Goal: Complete application form: Complete application form

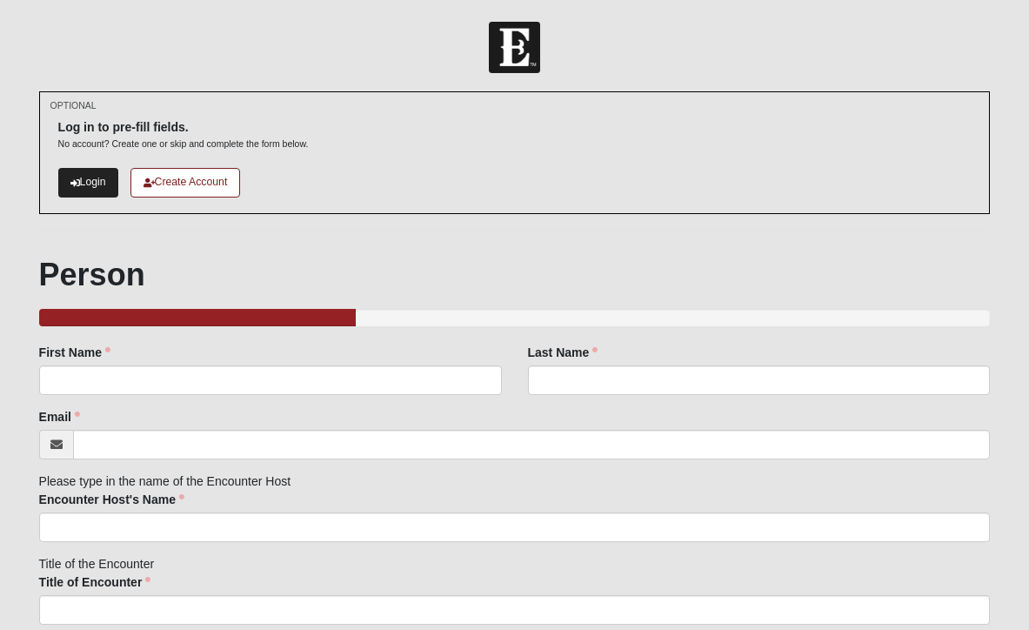
click at [93, 187] on link "Login" at bounding box center [88, 182] width 60 height 29
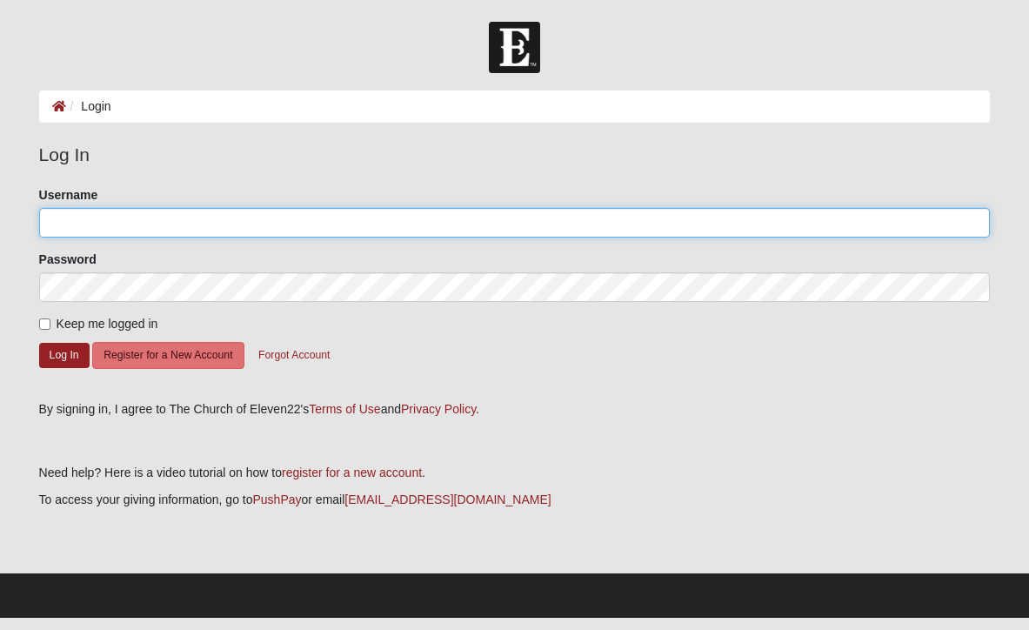
type input "m.olson"
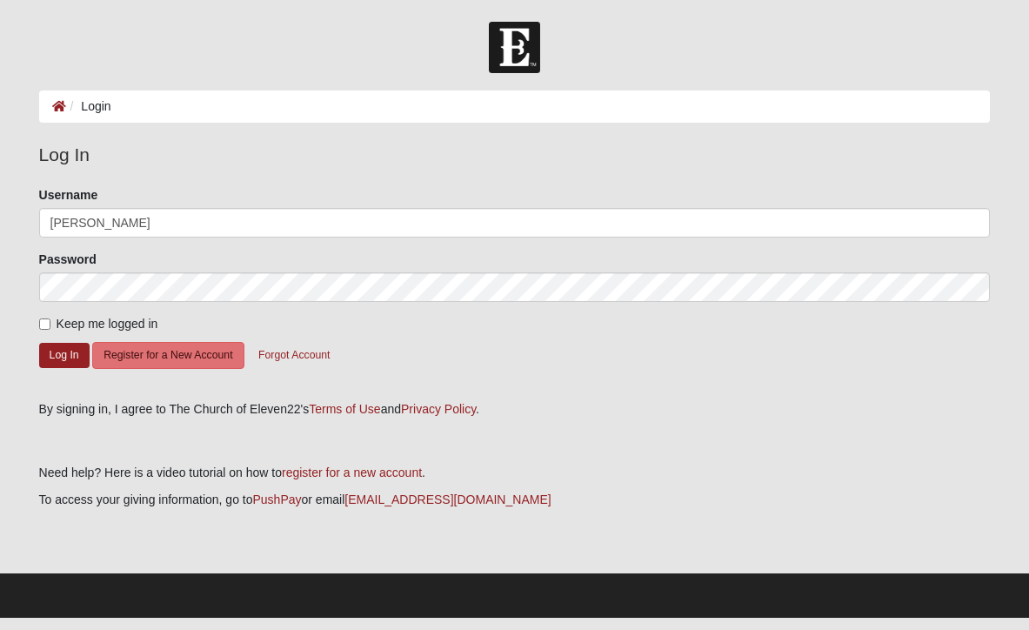
click at [45, 323] on input "Keep me logged in" at bounding box center [44, 323] width 11 height 11
checkbox input "true"
click at [57, 359] on button "Log In" at bounding box center [64, 355] width 50 height 25
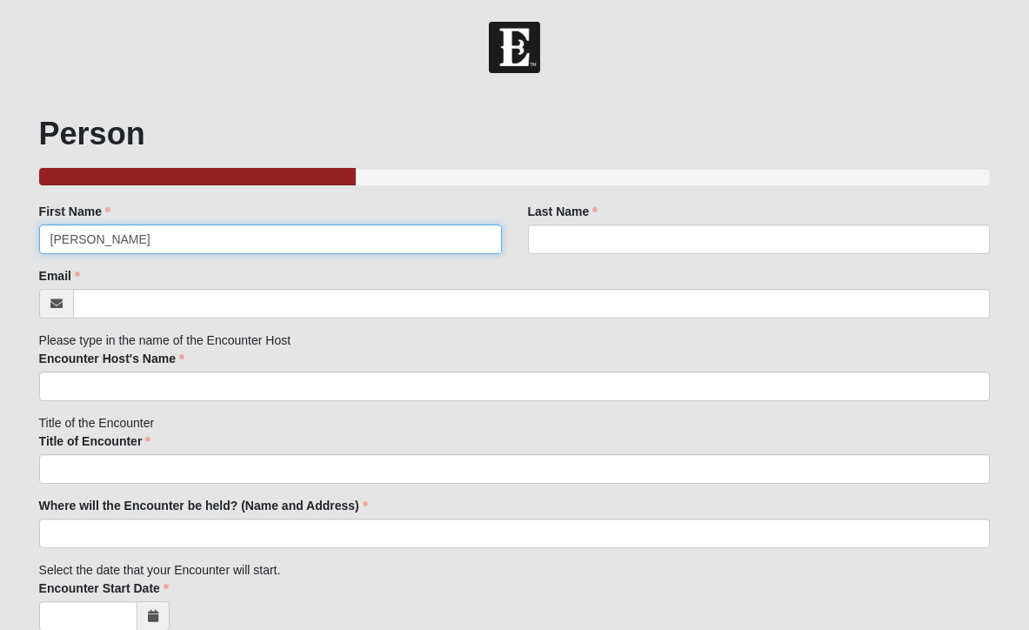
type input "[PERSON_NAME]"
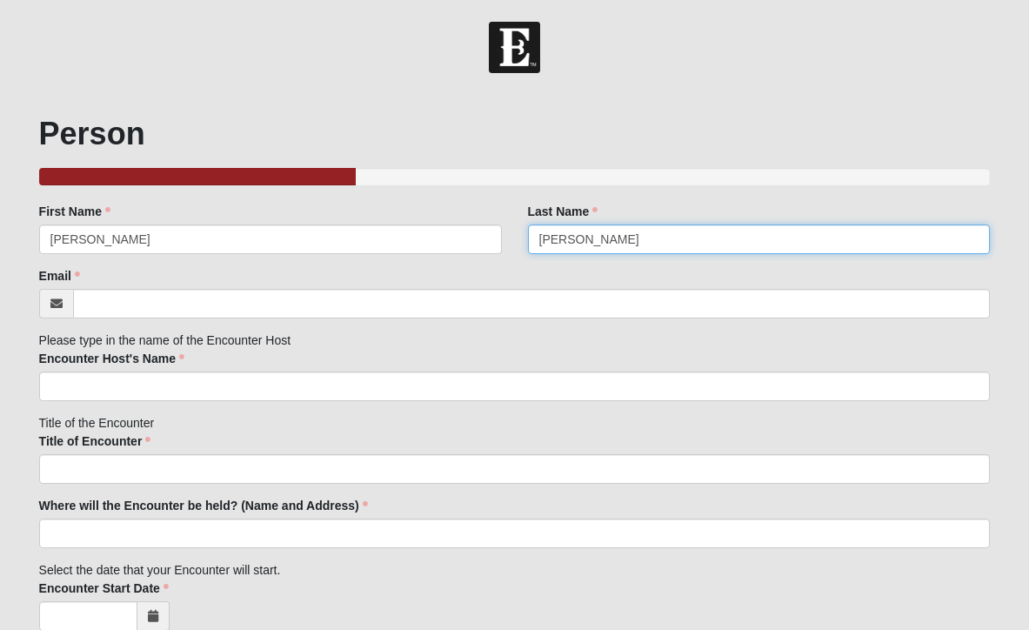
type input "Olson"
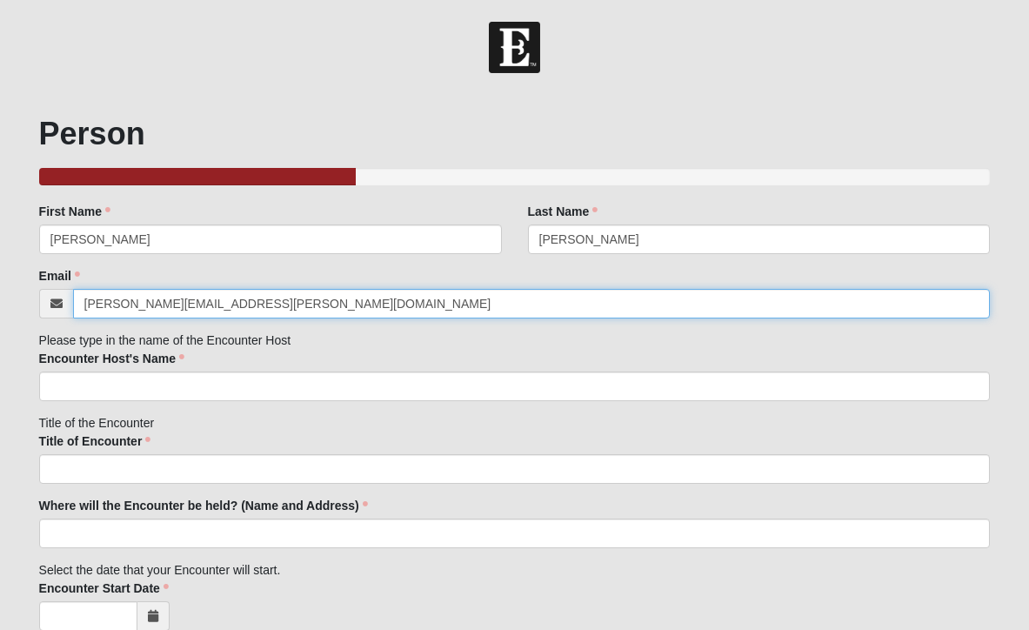
type input "michael.olson@coe22.com"
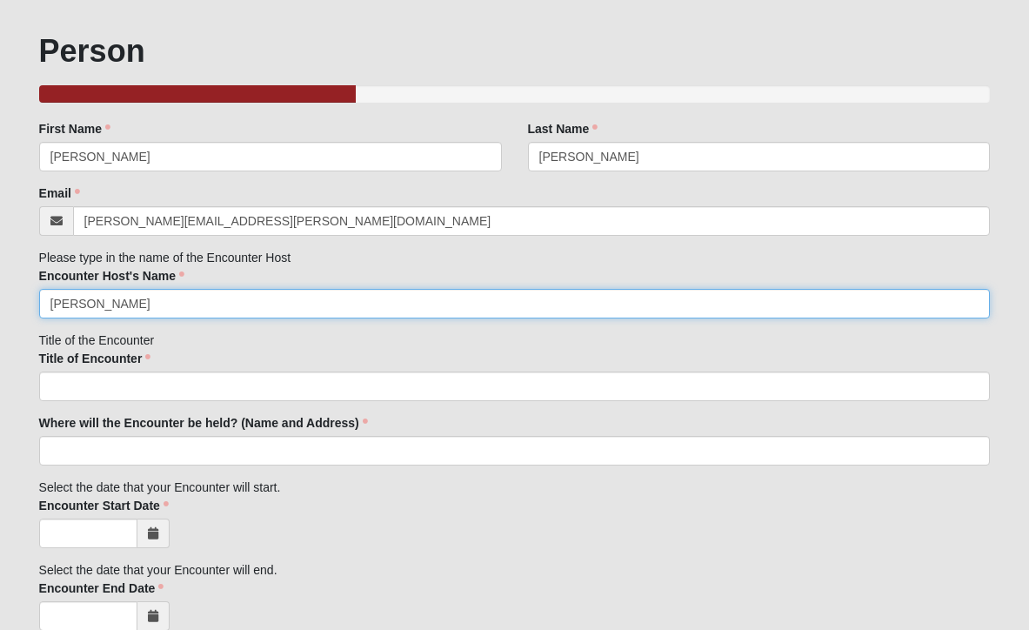
scroll to position [83, 0]
type input "Michael Olson"
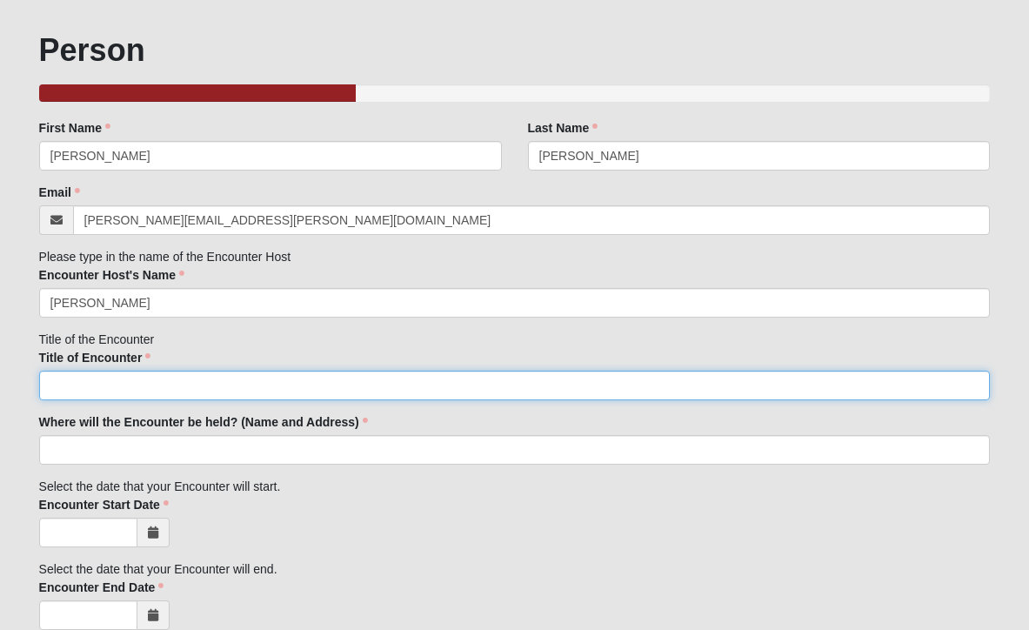
click at [85, 390] on input "Title of Encounter" at bounding box center [514, 385] width 951 height 30
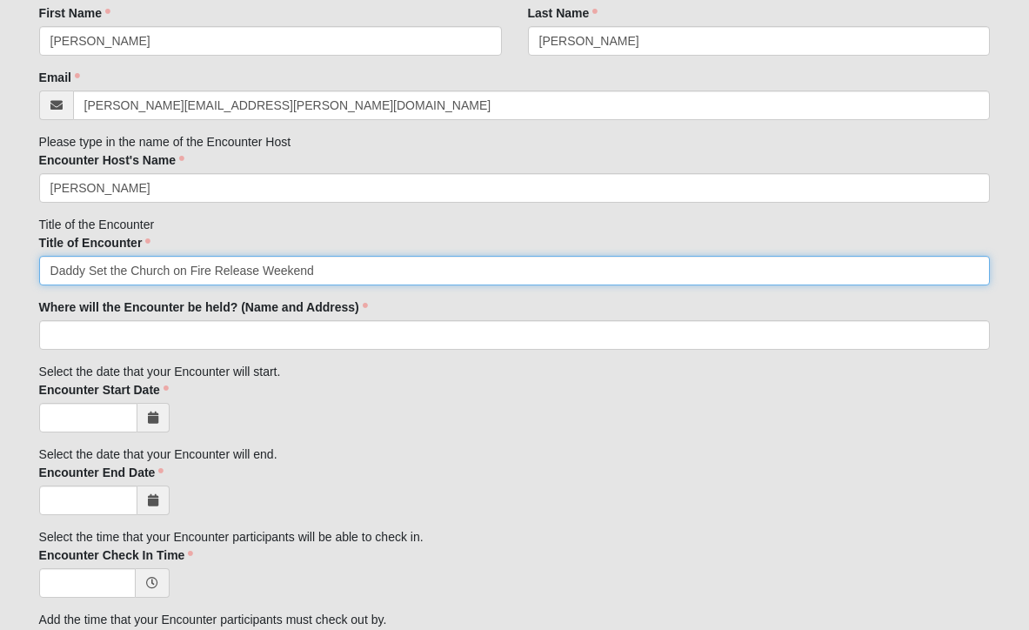
scroll to position [200, 0]
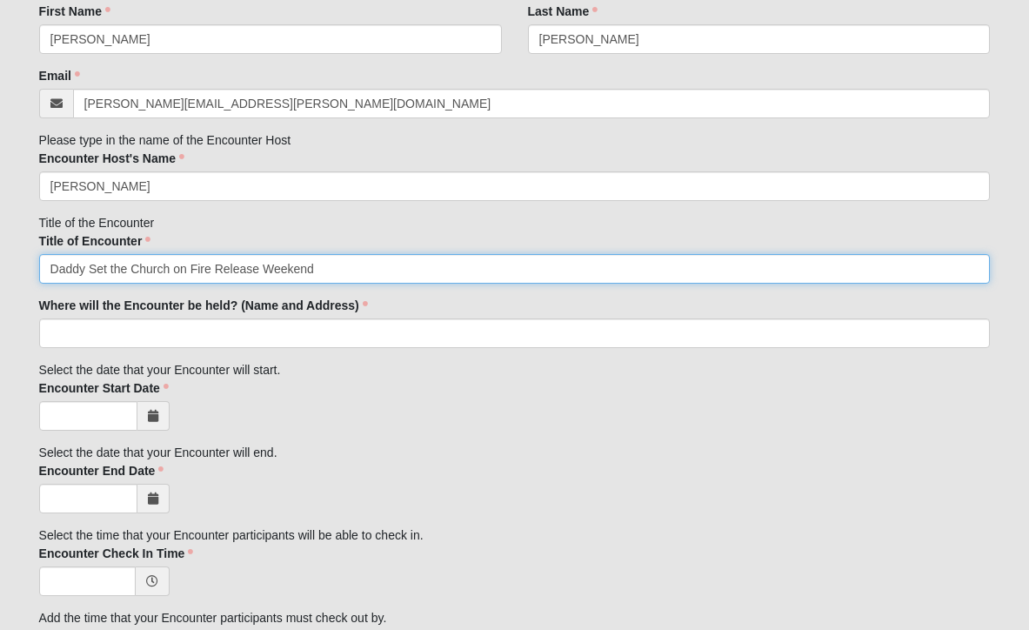
type input "Daddy Set the Church on Fire Release Weekend"
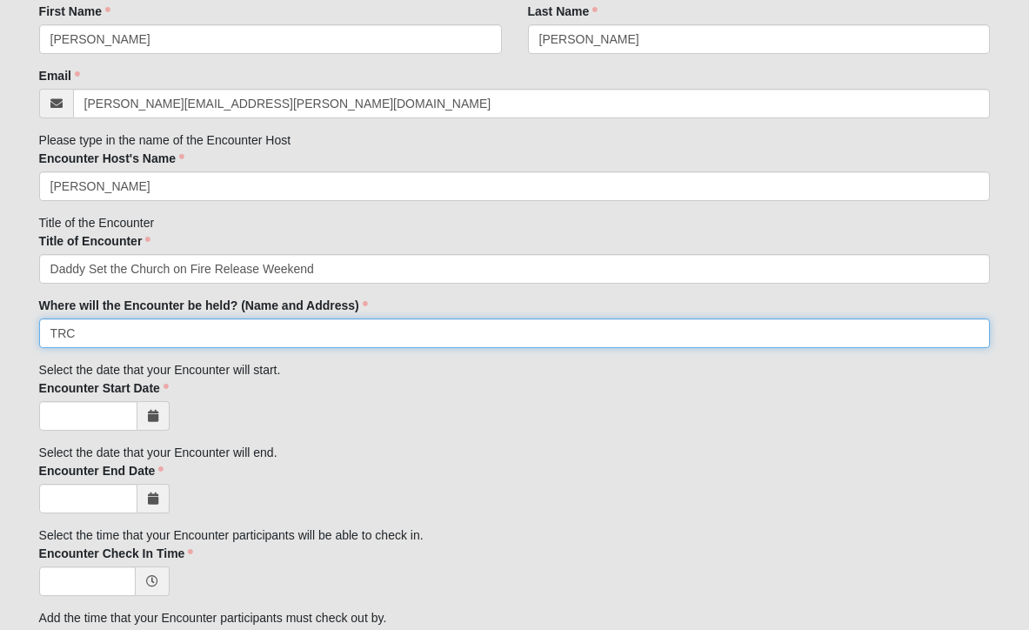
click at [978, 337] on input "TRC" at bounding box center [514, 333] width 951 height 30
click at [971, 334] on input "TRC" at bounding box center [514, 333] width 951 height 30
type input "TRC"
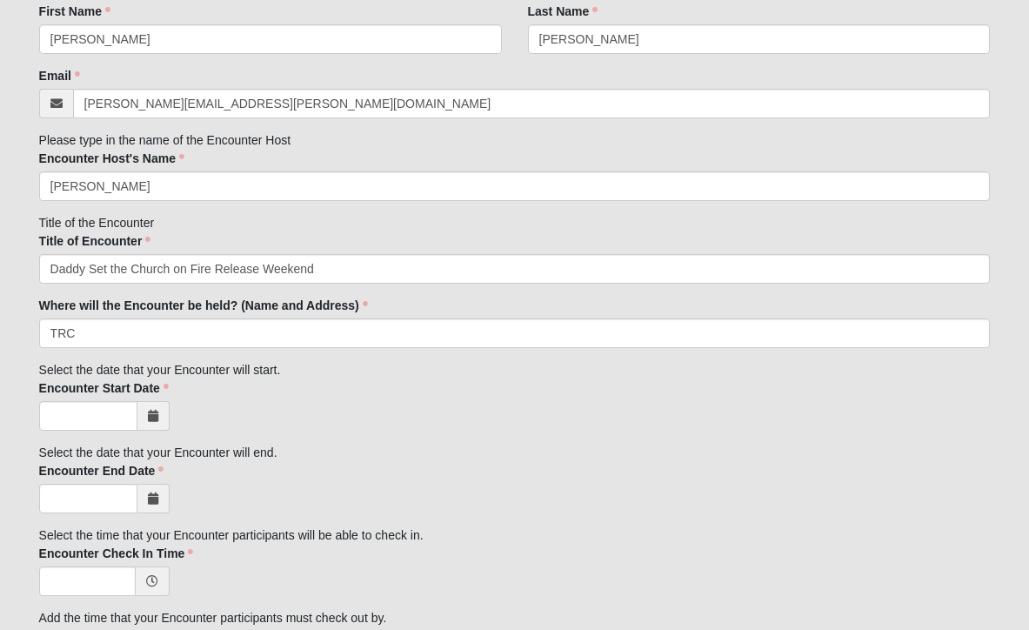
click at [808, 409] on div at bounding box center [514, 416] width 951 height 30
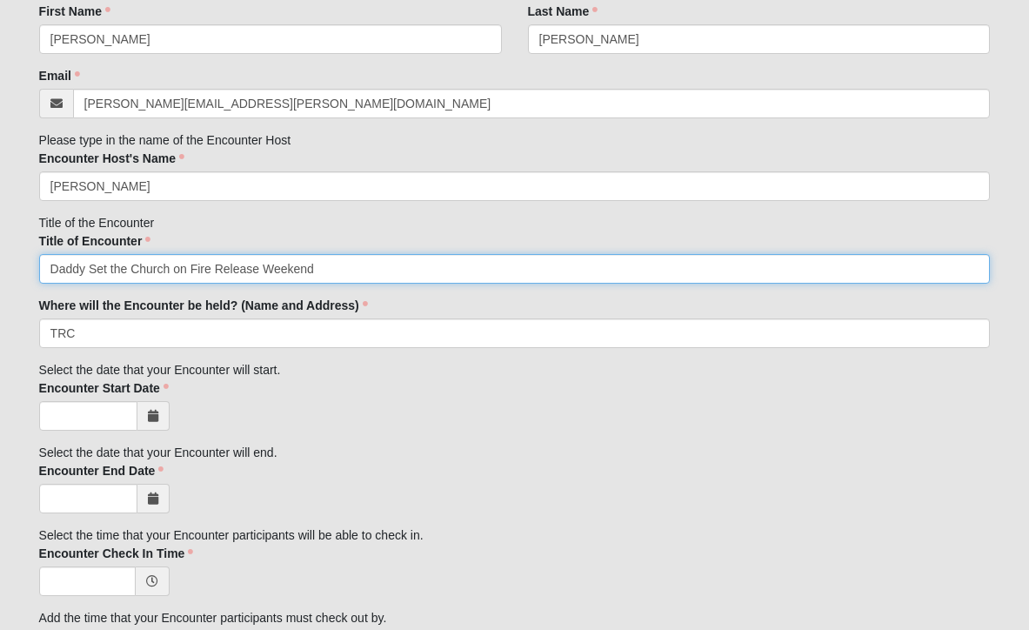
drag, startPoint x: 320, startPoint y: 270, endPoint x: 36, endPoint y: 272, distance: 284.4
click at [36, 272] on div "Person 33.333333333333333333333333330% Complete Family Member to Register First…" at bounding box center [515, 637] width 978 height 1493
type input "Daddy Set the Church on Fire Release Weekend"
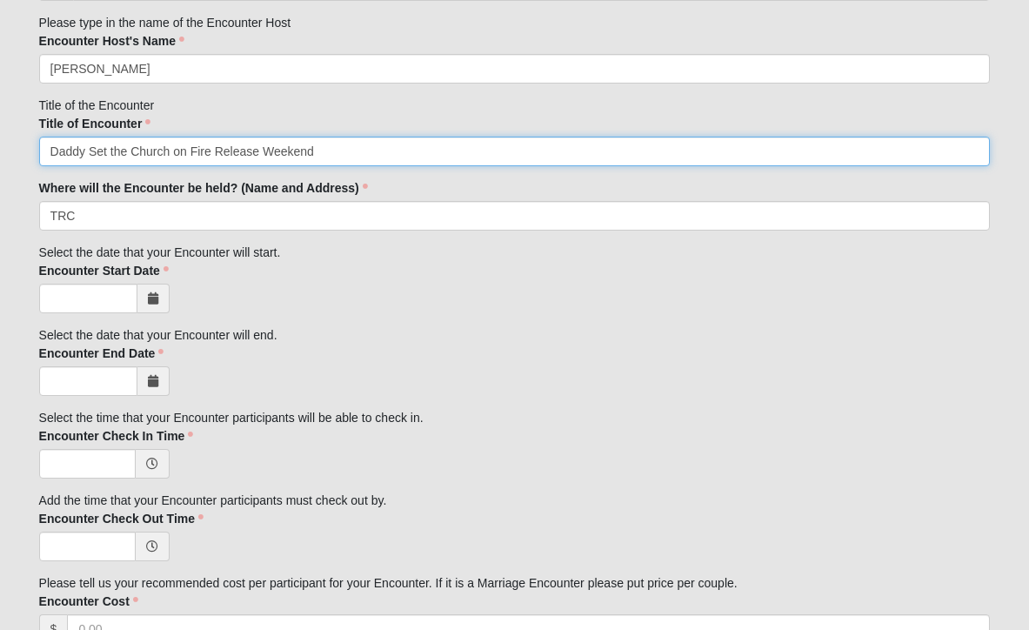
scroll to position [319, 0]
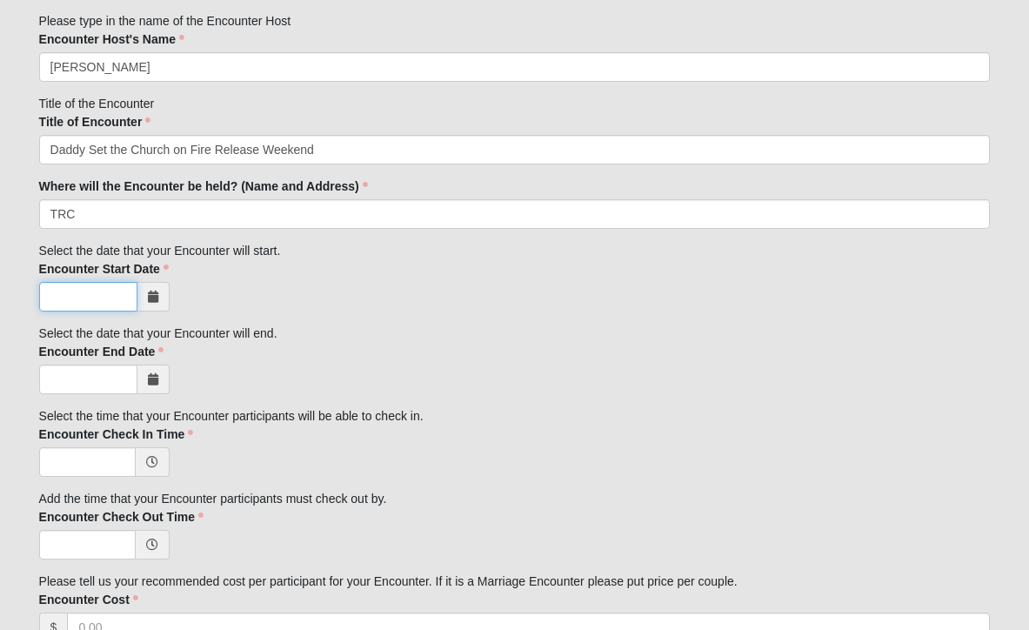
click at [123, 299] on input "Encounter Start Date" at bounding box center [88, 297] width 98 height 30
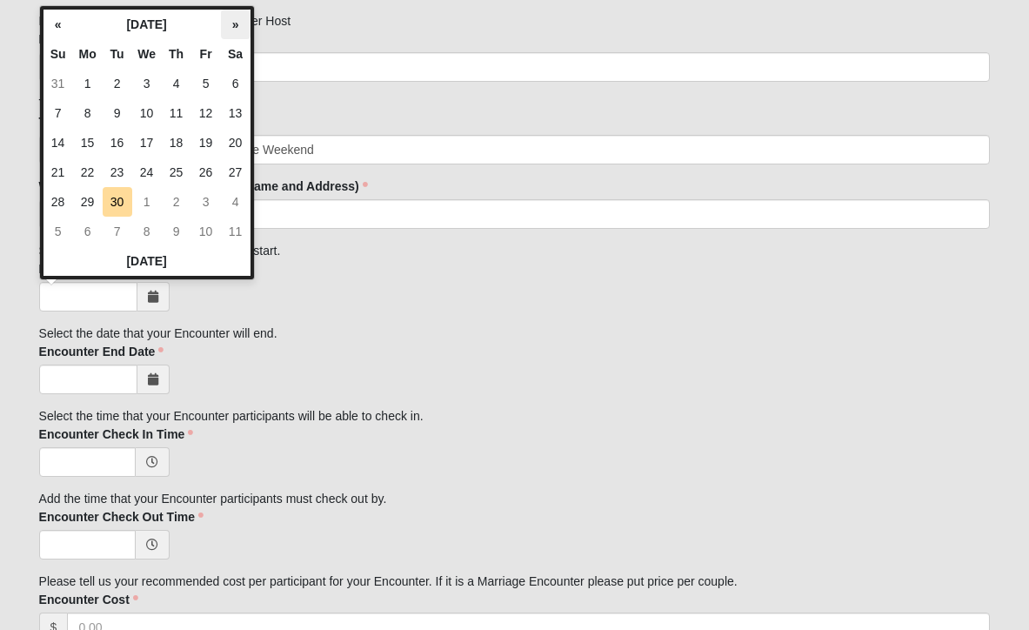
click at [232, 30] on th "»" at bounding box center [236, 25] width 30 height 30
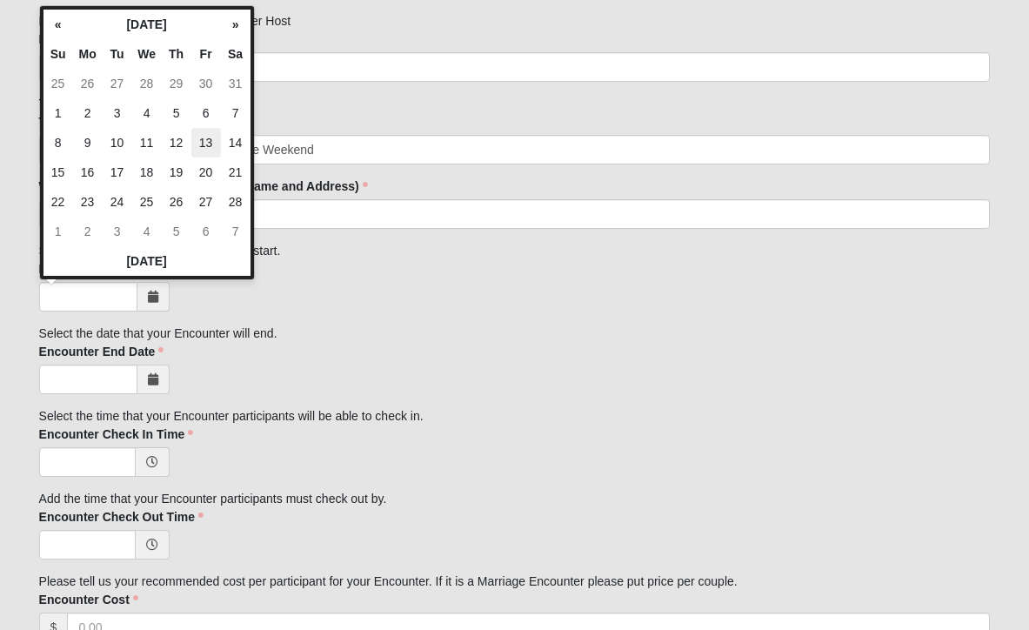
click at [209, 140] on td "13" at bounding box center [206, 143] width 30 height 30
type input "02/13/2026"
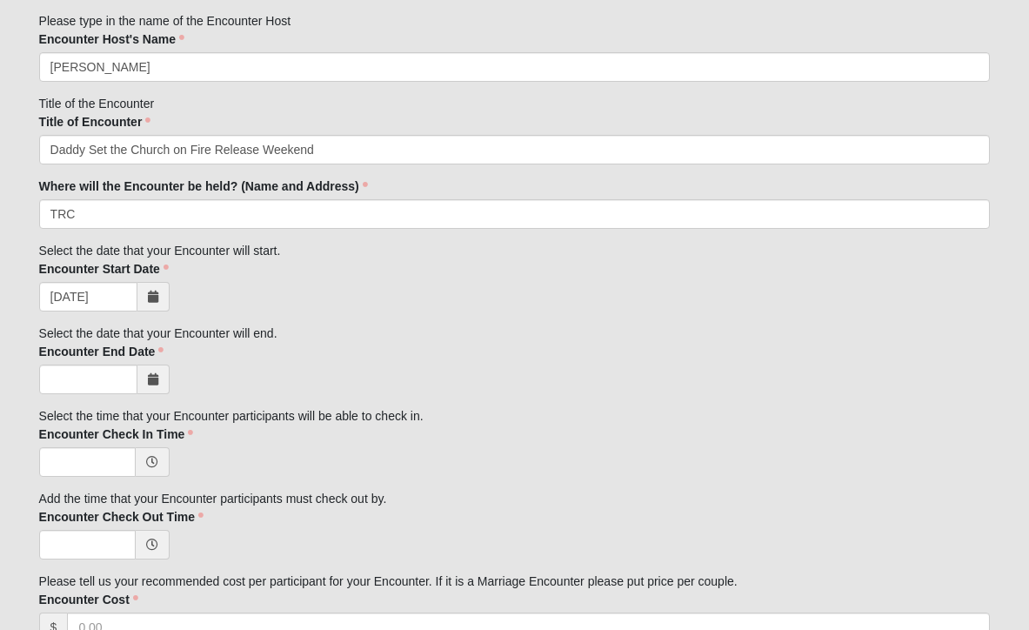
click at [146, 378] on span at bounding box center [153, 379] width 32 height 30
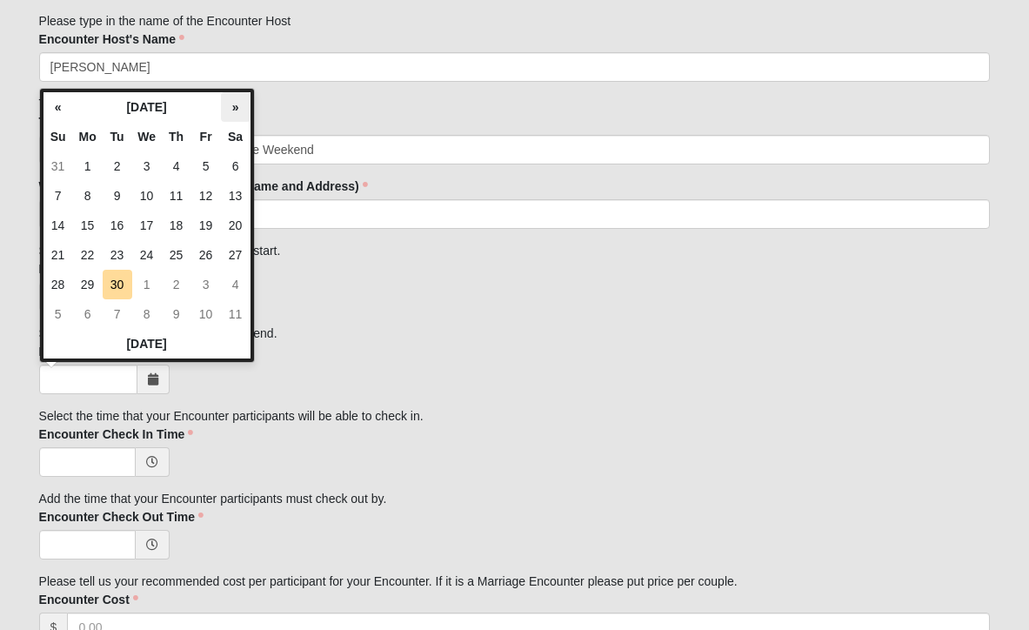
click at [234, 107] on th "»" at bounding box center [236, 107] width 30 height 30
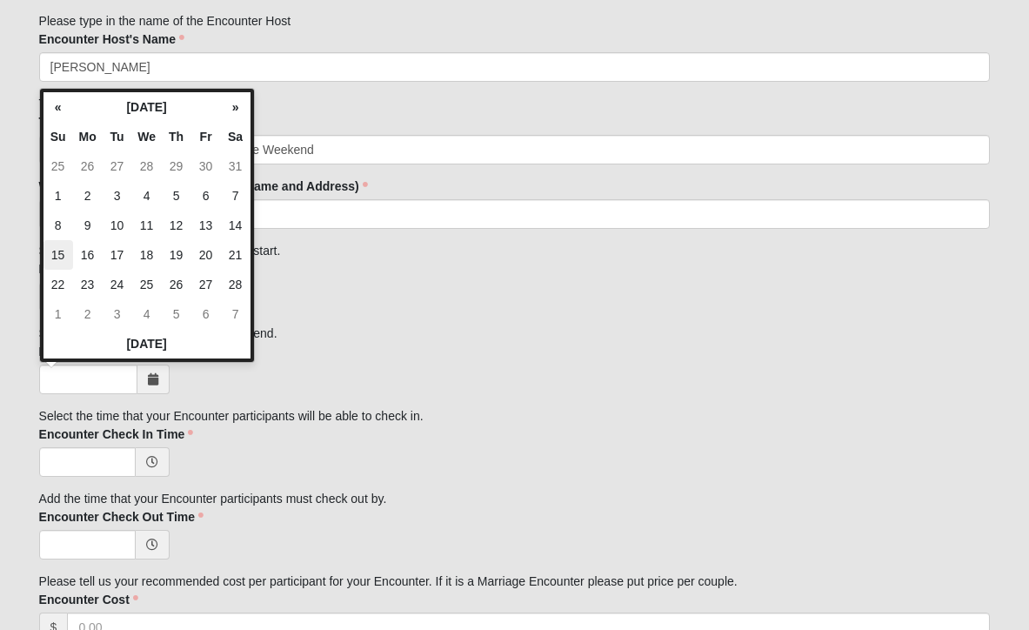
click at [66, 250] on td "15" at bounding box center [58, 255] width 30 height 30
type input "02/15/2026"
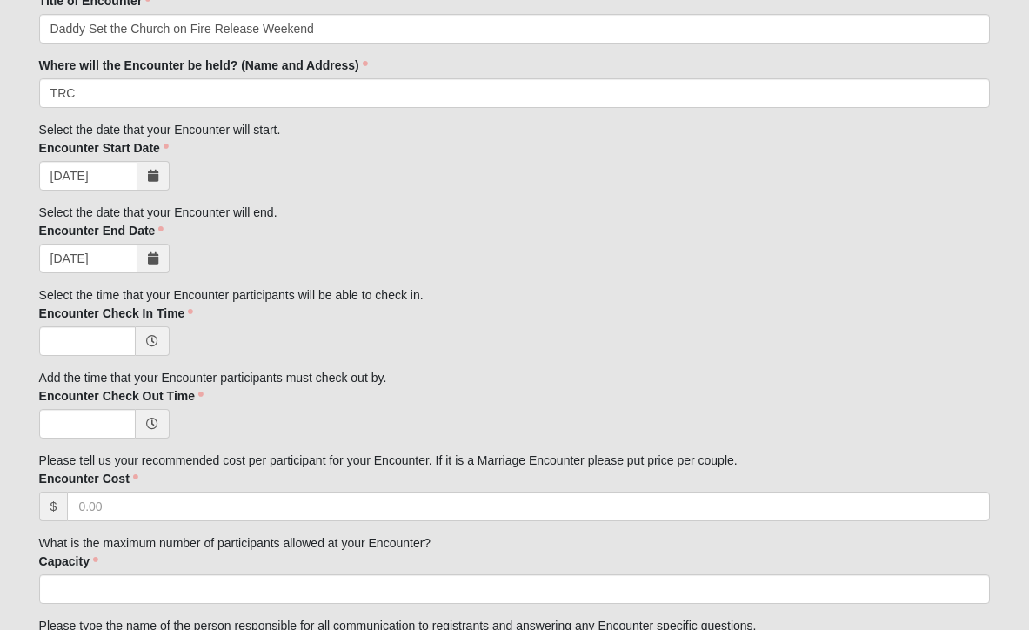
scroll to position [448, 0]
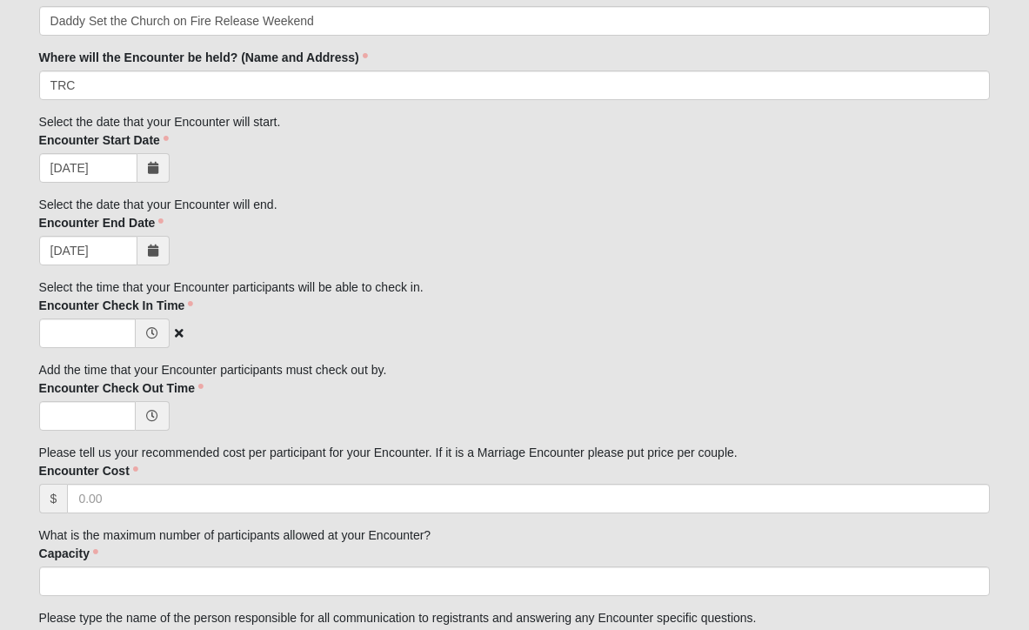
click at [152, 337] on icon at bounding box center [152, 333] width 12 height 12
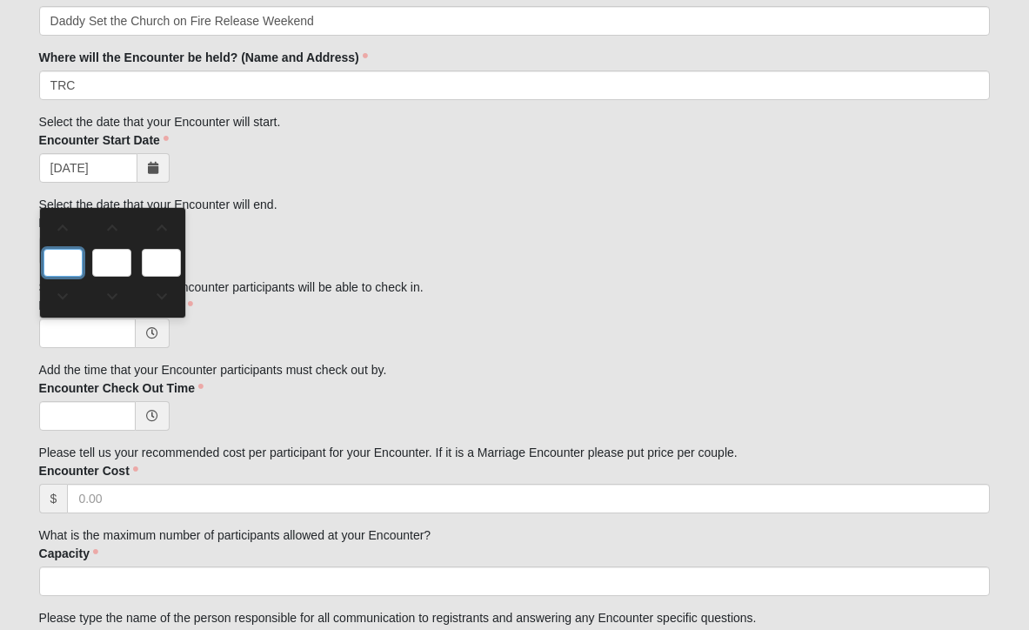
click at [63, 270] on input "text" at bounding box center [62, 263] width 39 height 28
type input "0:00 AM"
type input "0"
type input "00"
type input "AM"
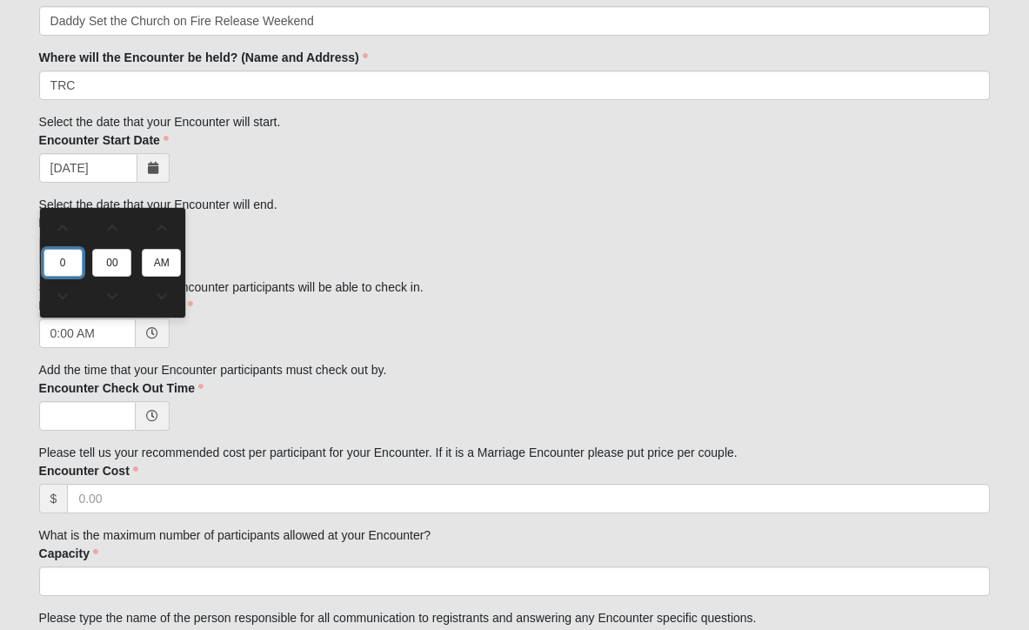
type input "4"
type input "4:00 AM"
type input "4"
click at [170, 265] on input "AM" at bounding box center [161, 263] width 39 height 28
type input "p"
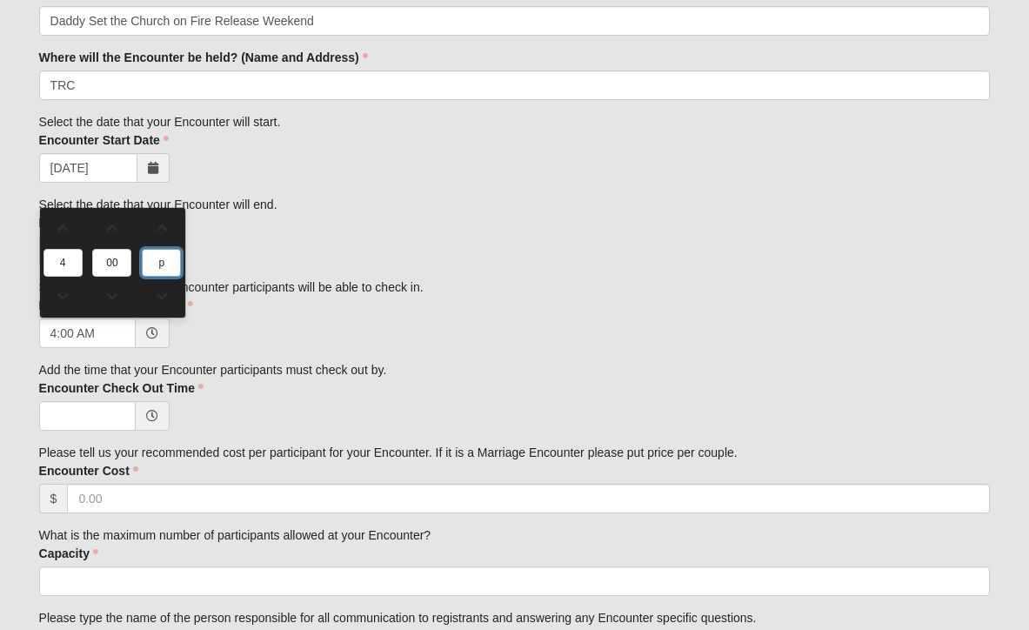
type input "4:00 PM"
type input "pm"
click at [257, 334] on div "4:00 PM" at bounding box center [514, 333] width 951 height 30
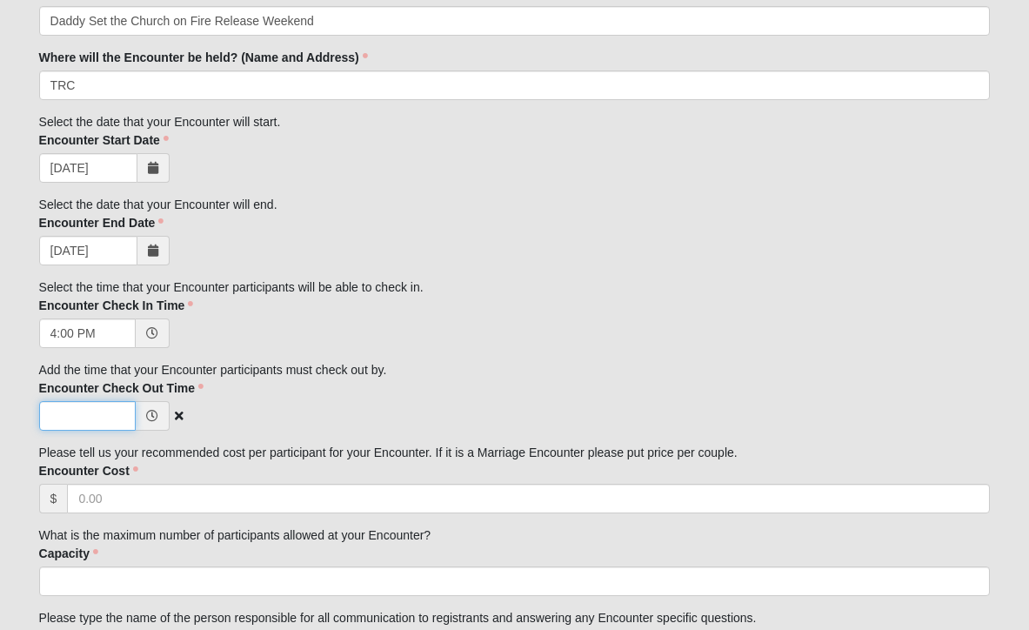
click at [106, 413] on input "Encounter Check Out Time" at bounding box center [87, 416] width 97 height 30
type input "10:00 AM"
click at [151, 420] on icon at bounding box center [152, 416] width 12 height 12
click at [252, 423] on div "10:00 AM" at bounding box center [514, 416] width 951 height 30
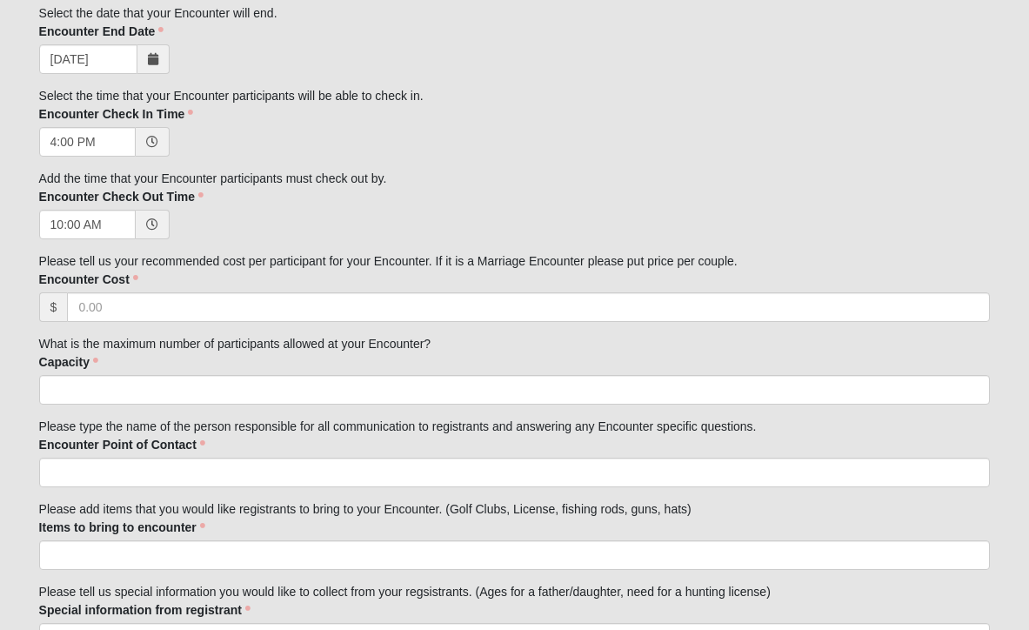
scroll to position [653, 0]
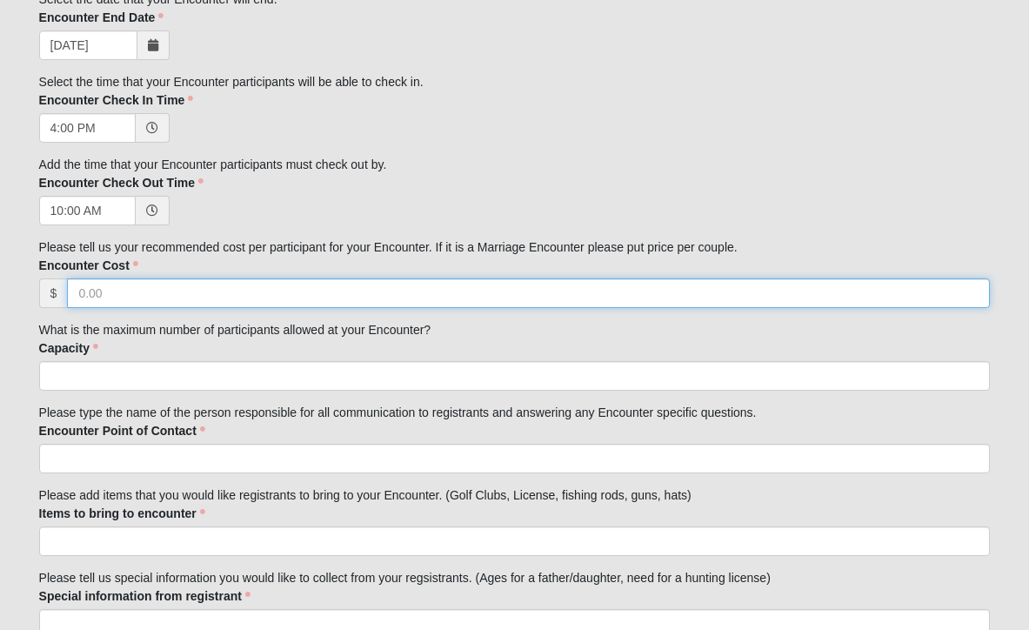
click at [103, 296] on input "Encounter Cost" at bounding box center [528, 293] width 923 height 30
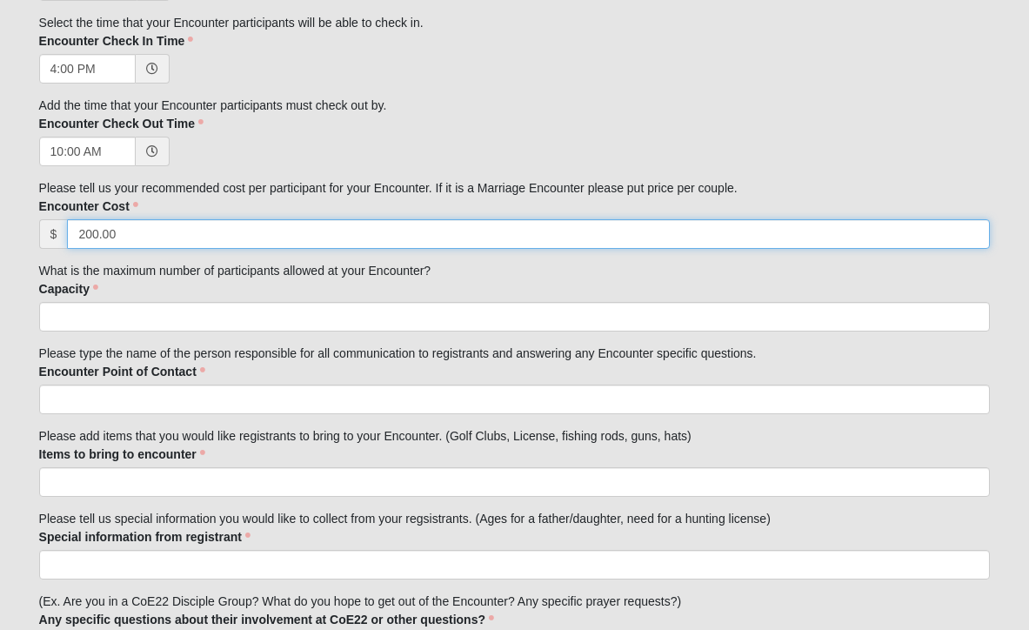
scroll to position [714, 0]
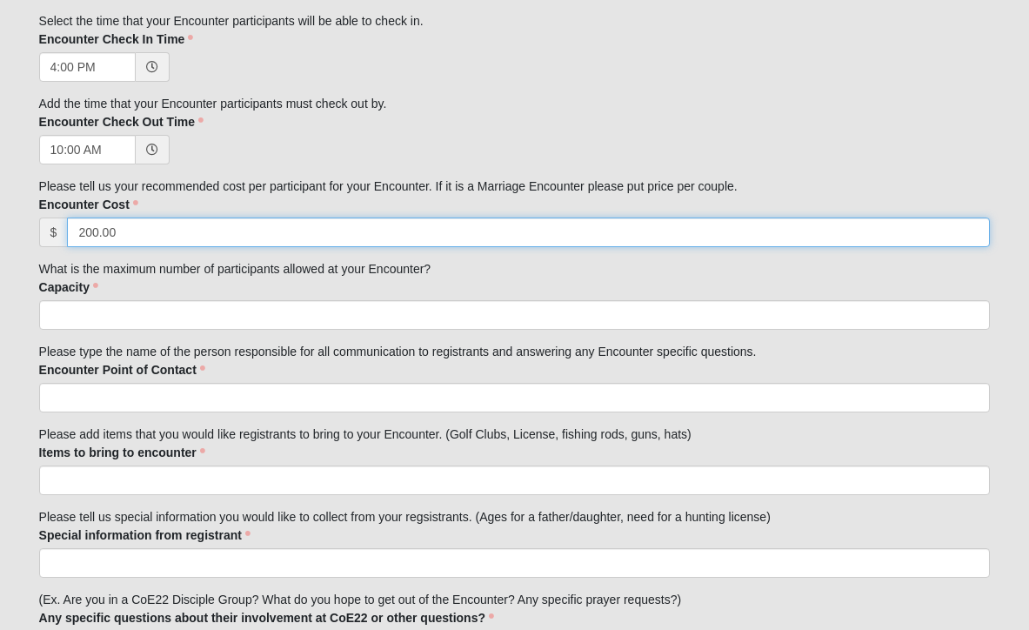
type input "200.00"
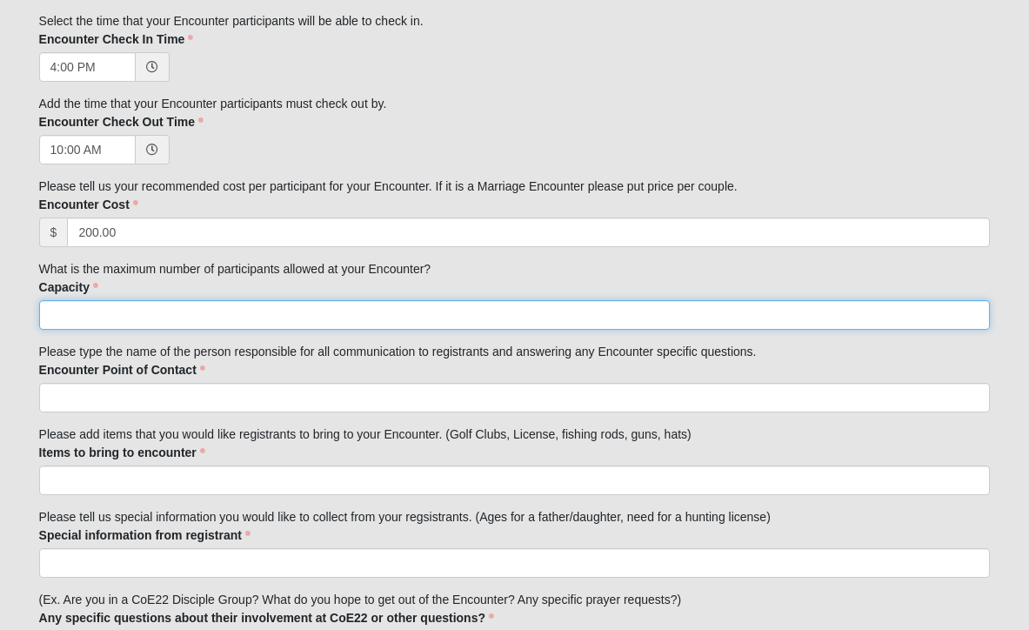
click at [69, 314] on input "Capacity" at bounding box center [514, 315] width 951 height 30
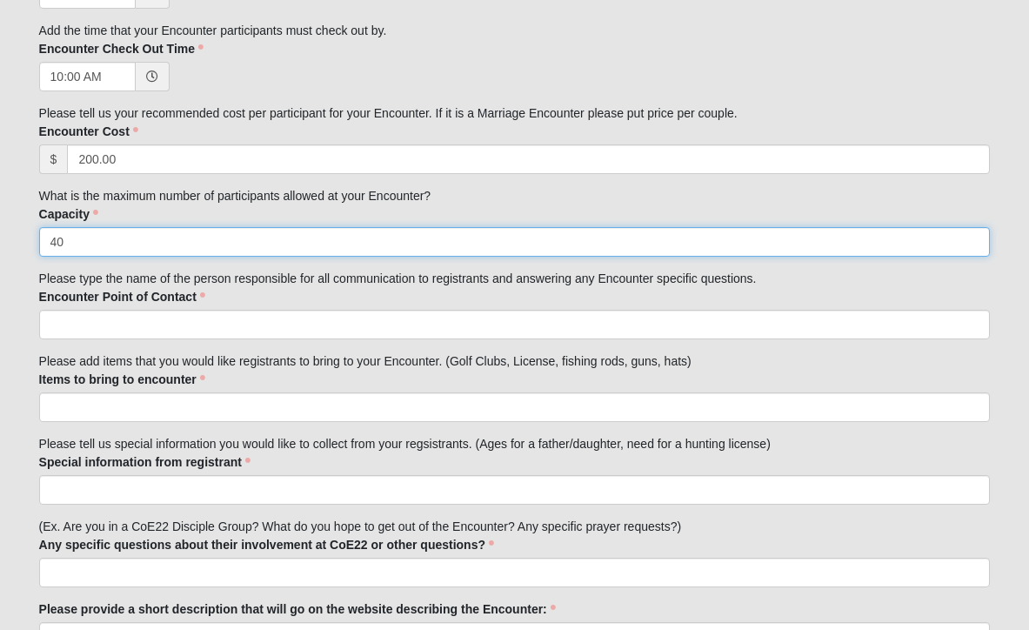
scroll to position [789, 0]
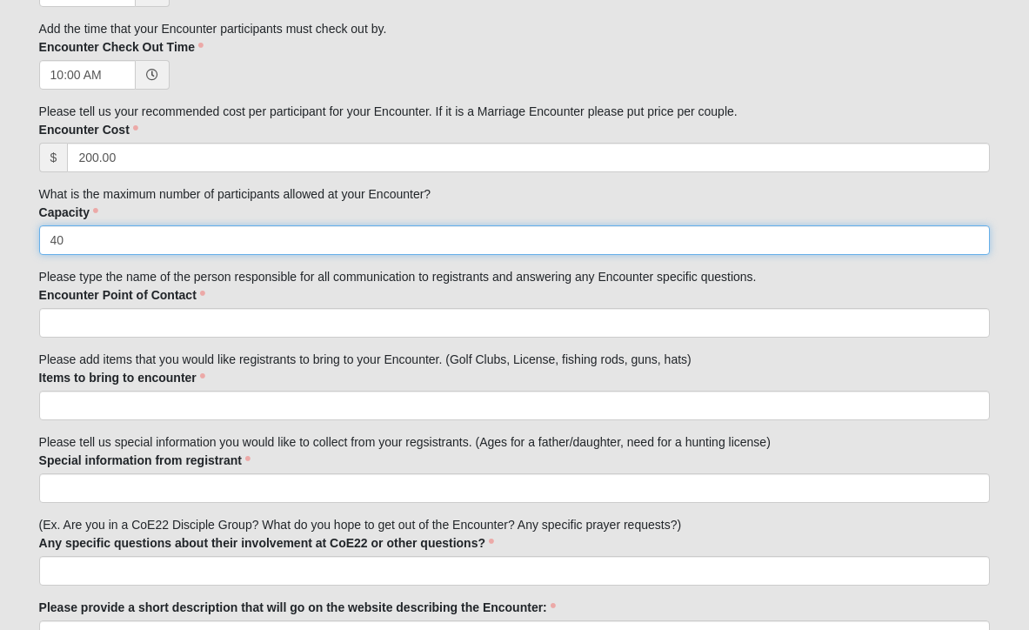
type input "40"
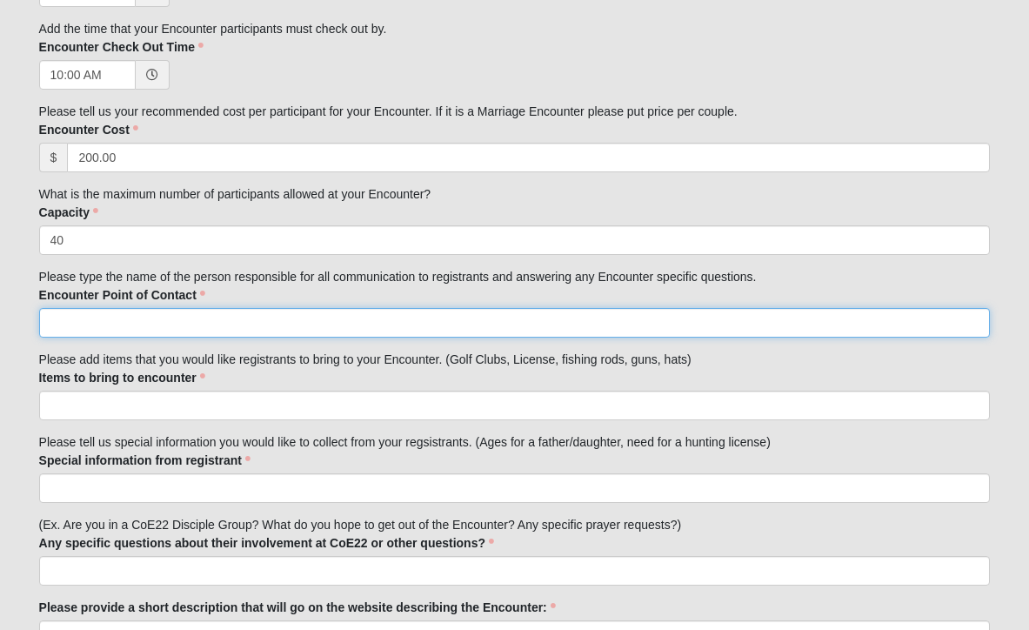
click at [203, 315] on input "Encounter Point of Contact" at bounding box center [514, 323] width 951 height 30
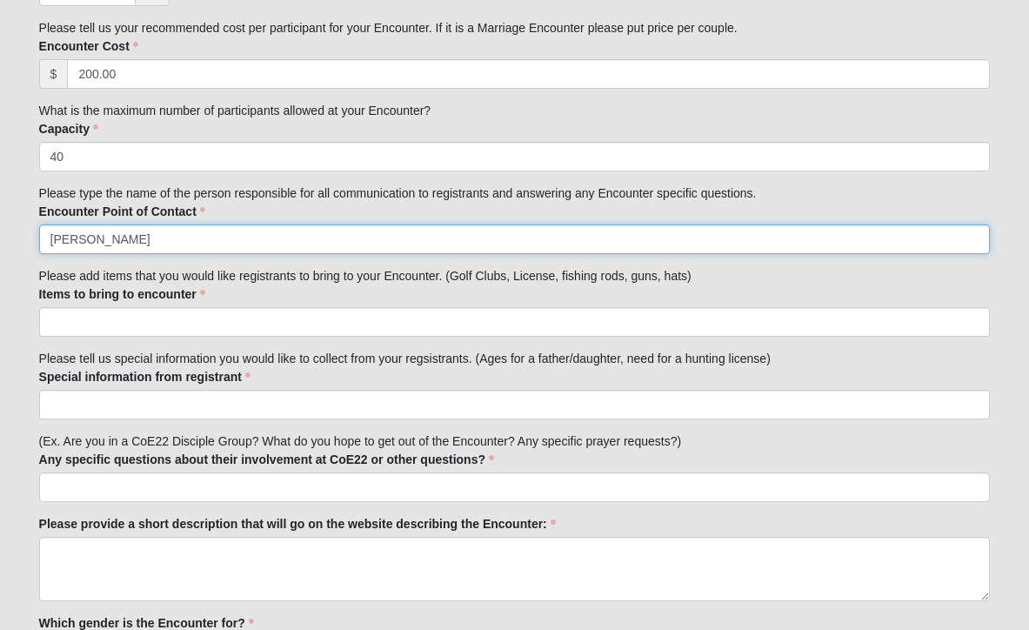
scroll to position [890, 0]
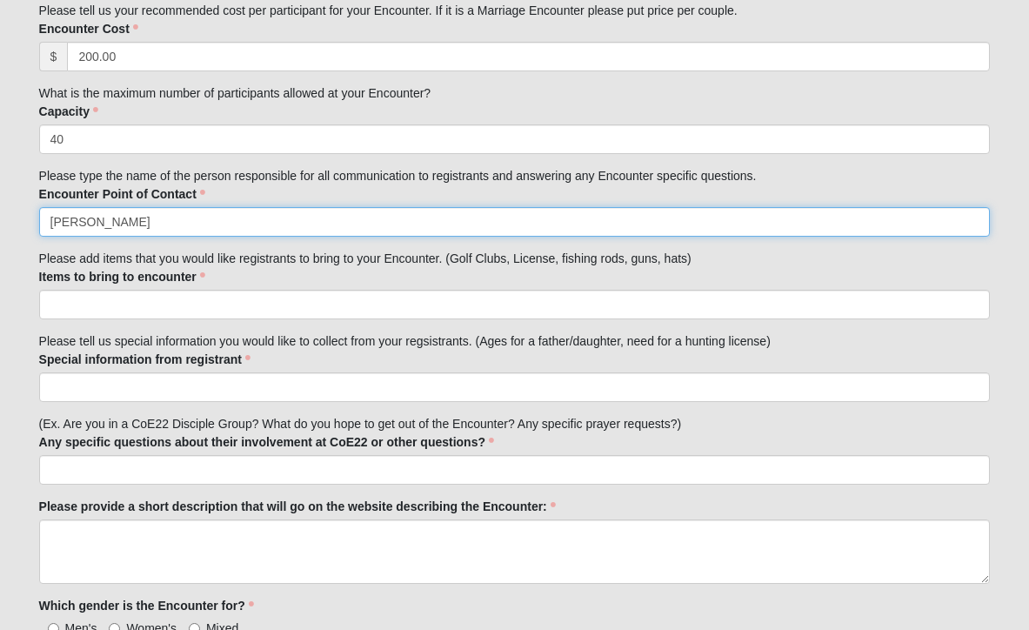
type input "Michael Olson"
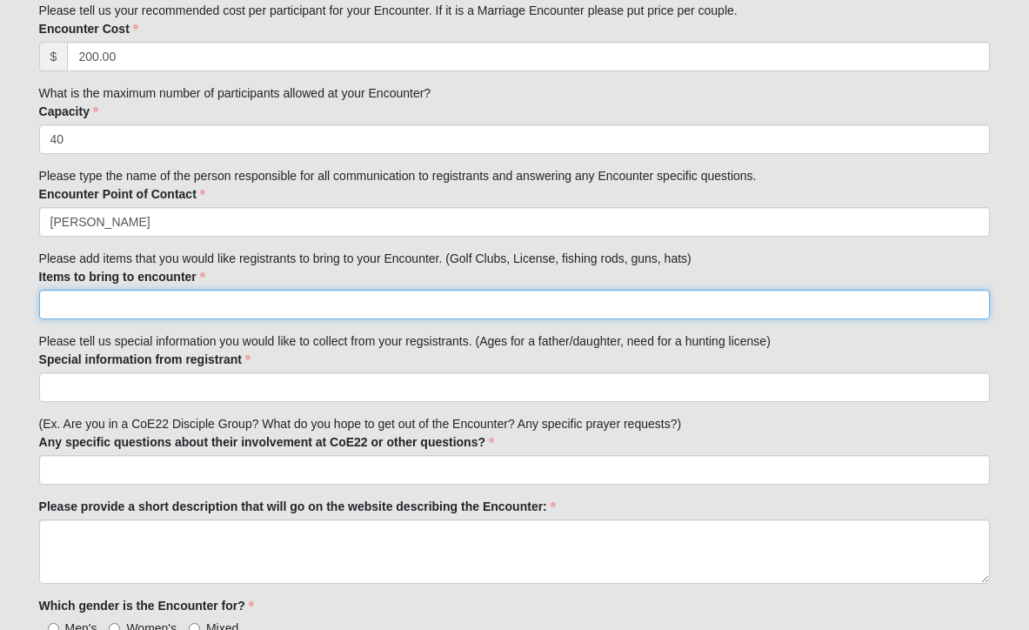
click at [140, 301] on input "Items to bring to encounter" at bounding box center [514, 305] width 951 height 30
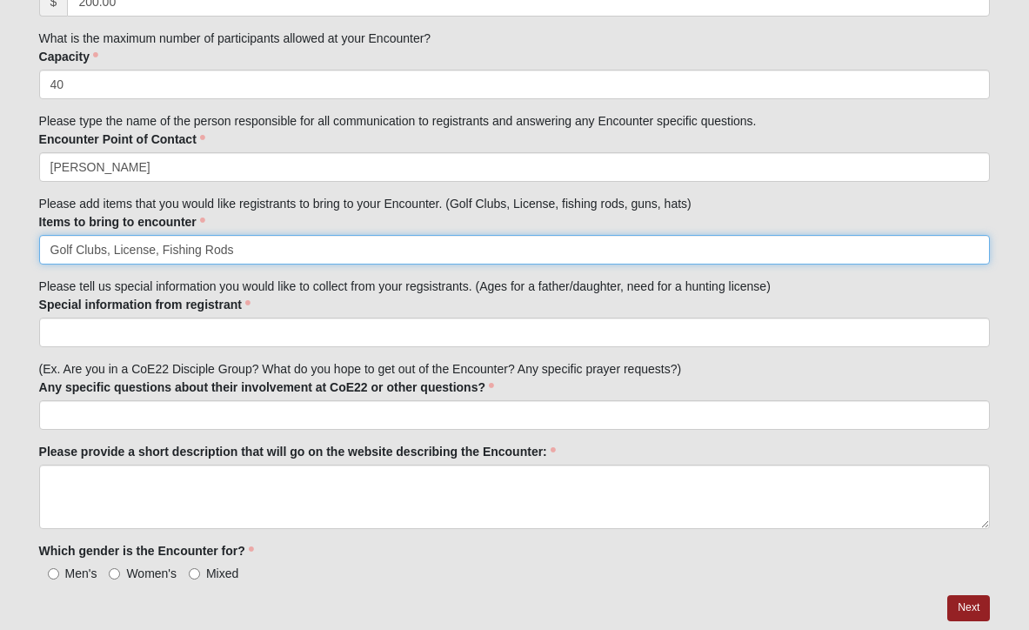
scroll to position [945, 0]
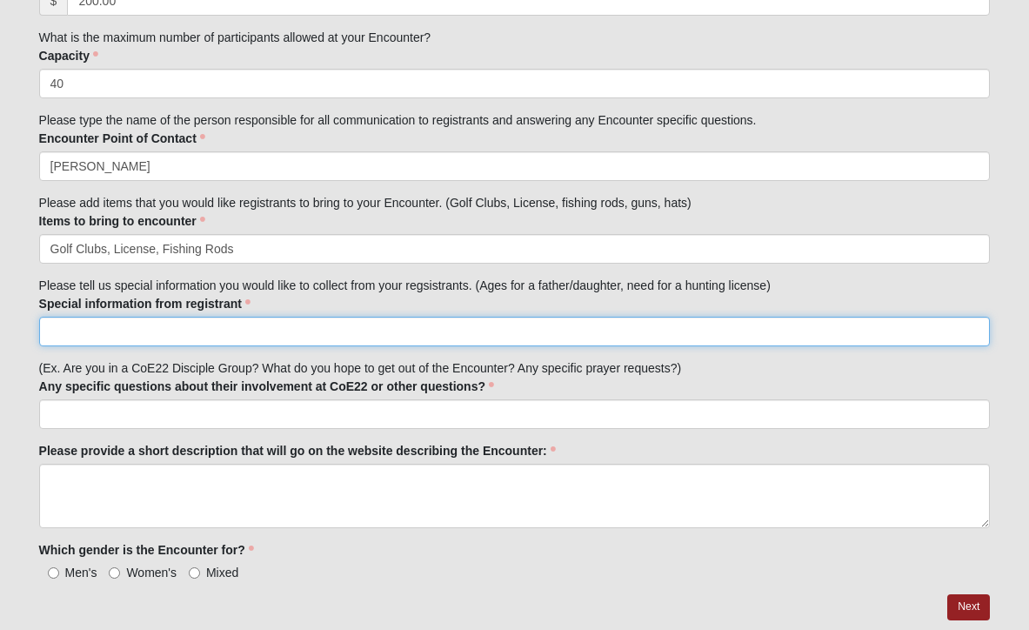
click at [81, 330] on input "Special information from registrant" at bounding box center [514, 332] width 951 height 30
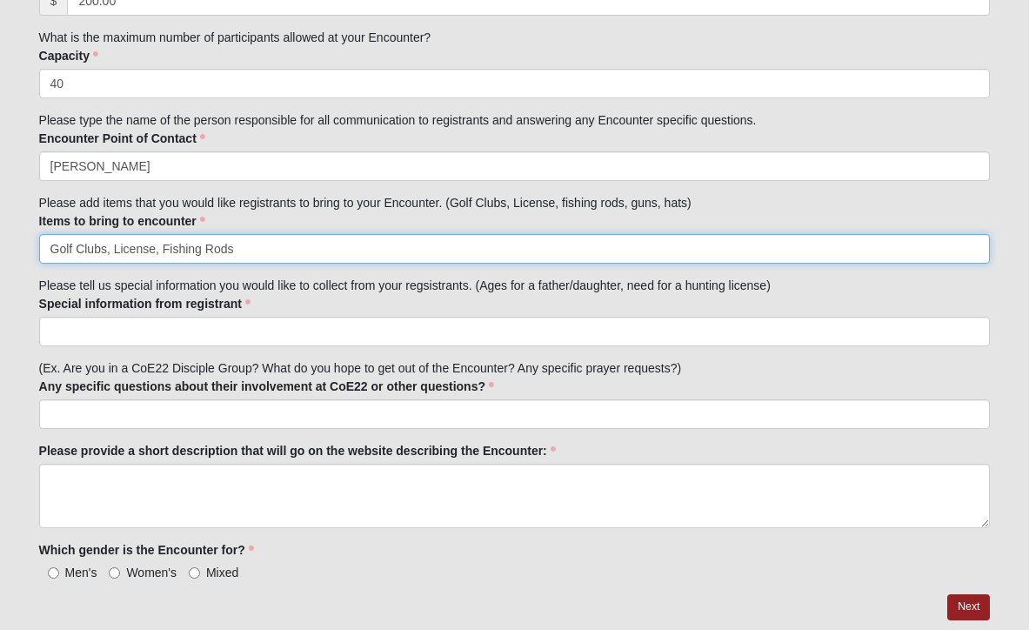
click at [231, 250] on input "Golf Clubs, License, Fishing Rods" at bounding box center [514, 249] width 951 height 30
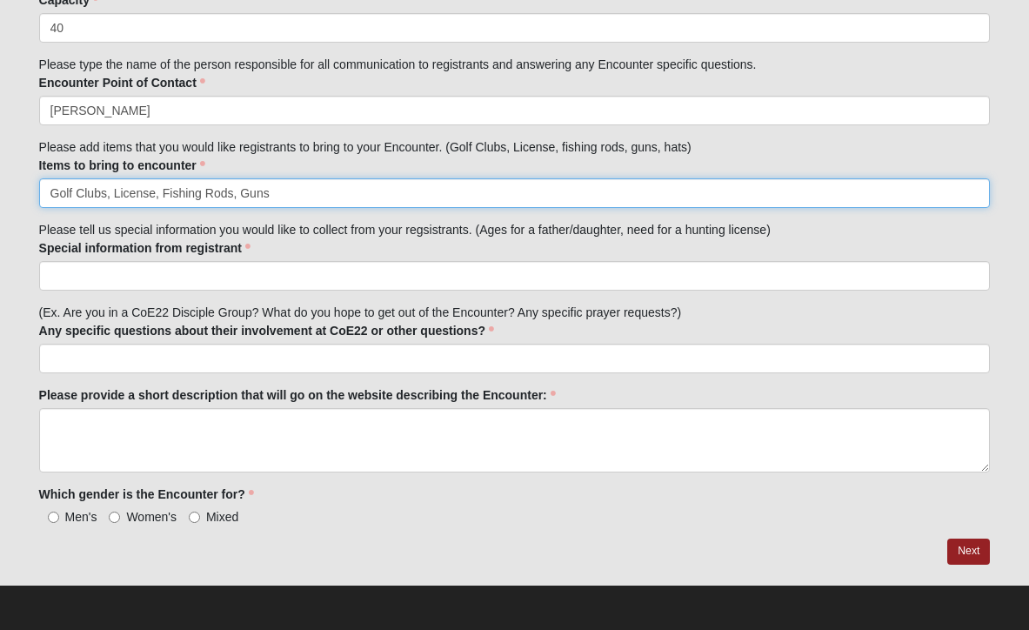
scroll to position [1000, 0]
type input "Golf Clubs, License, Fishing Rods, Guns"
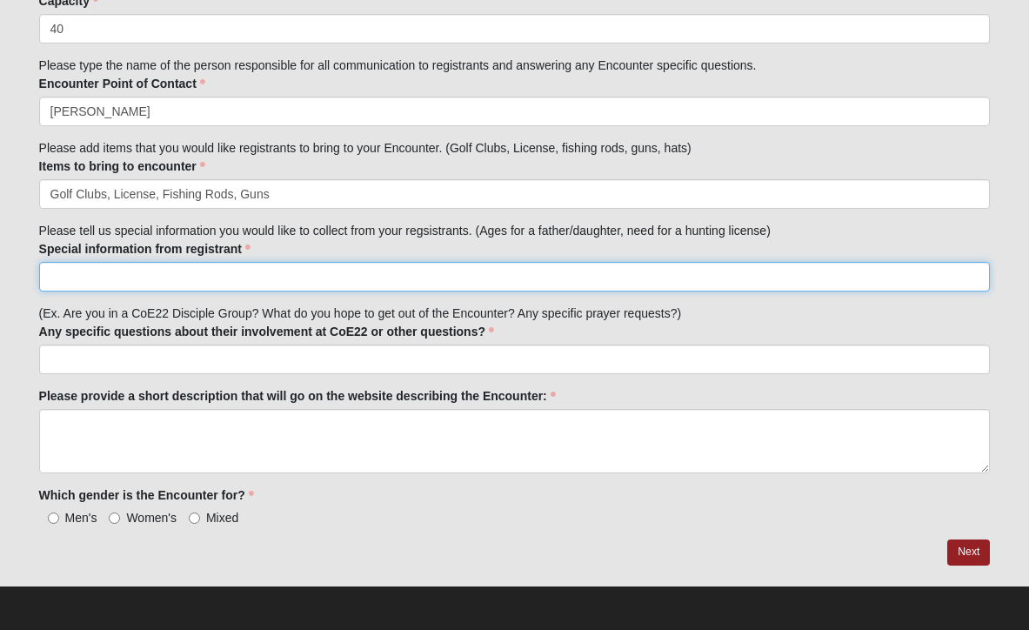
click at [206, 275] on input "Special information from registrant" at bounding box center [514, 277] width 951 height 30
click at [85, 277] on input "Ages, Hunting License (if hunting hogs)" at bounding box center [514, 277] width 951 height 30
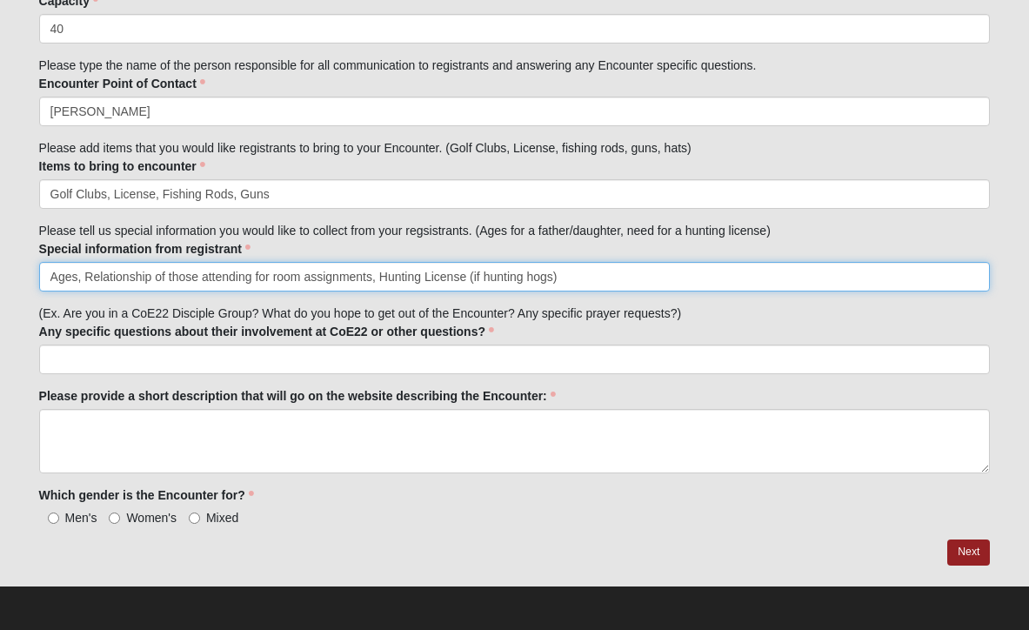
type input "Ages, Relationship of those attending for room assignments, Hunting License (if…"
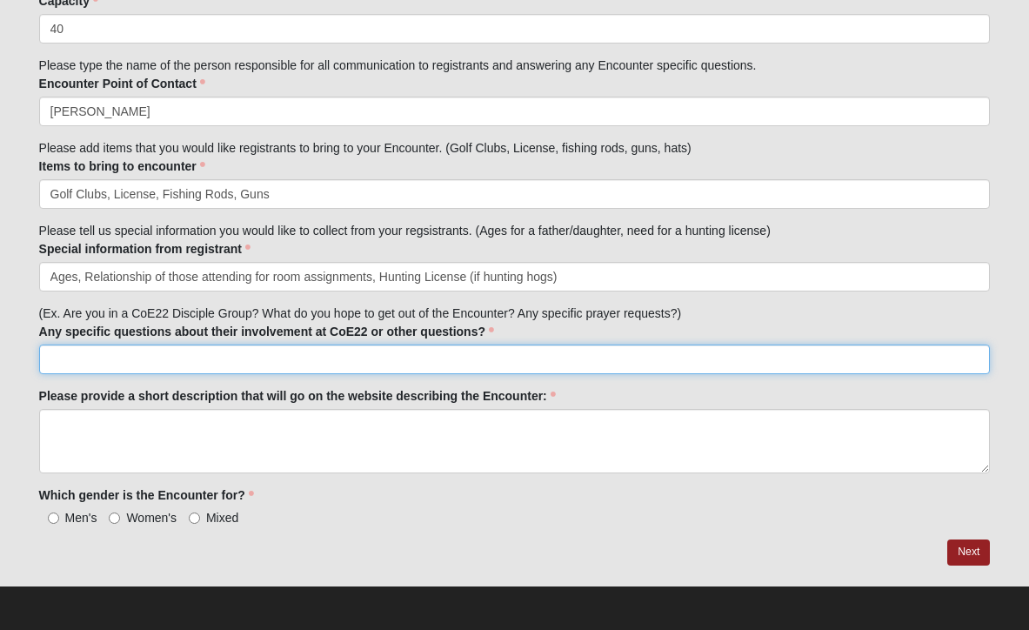
click at [83, 363] on input "Any specific questions about their involvement at CoE22 or other questions?" at bounding box center [514, 359] width 951 height 30
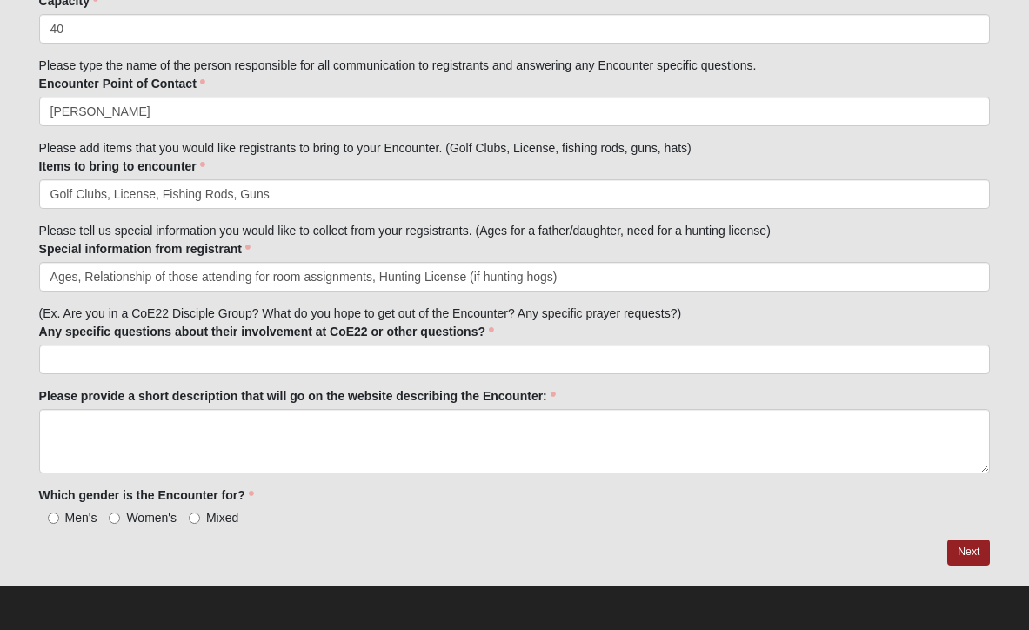
click at [195, 517] on input "Mixed" at bounding box center [194, 517] width 11 height 11
radio input "true"
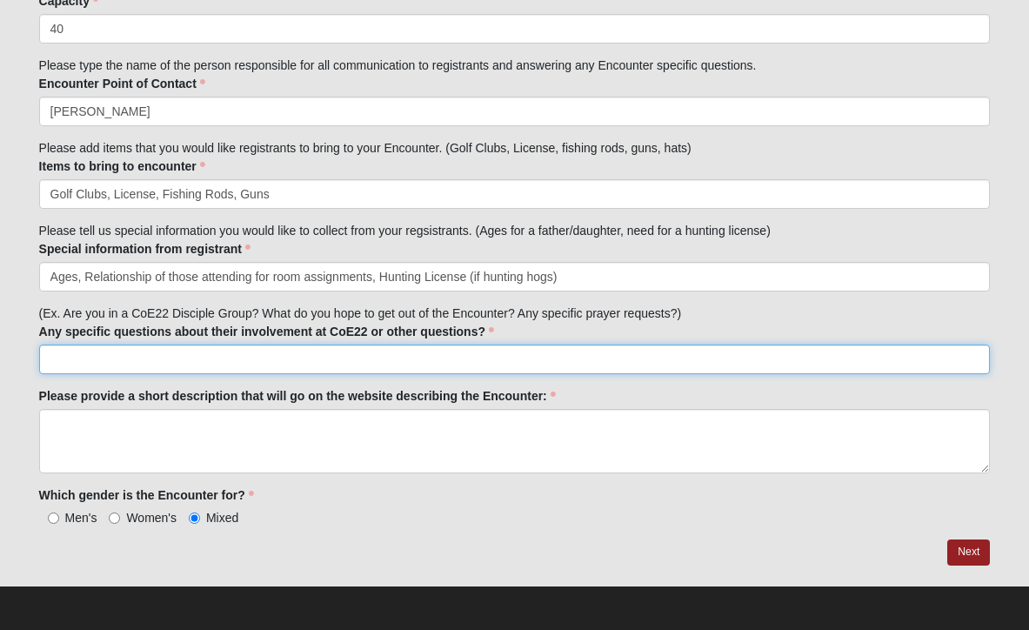
click at [230, 368] on input "Any specific questions about their involvement at CoE22 or other questions?" at bounding box center [514, 359] width 951 height 30
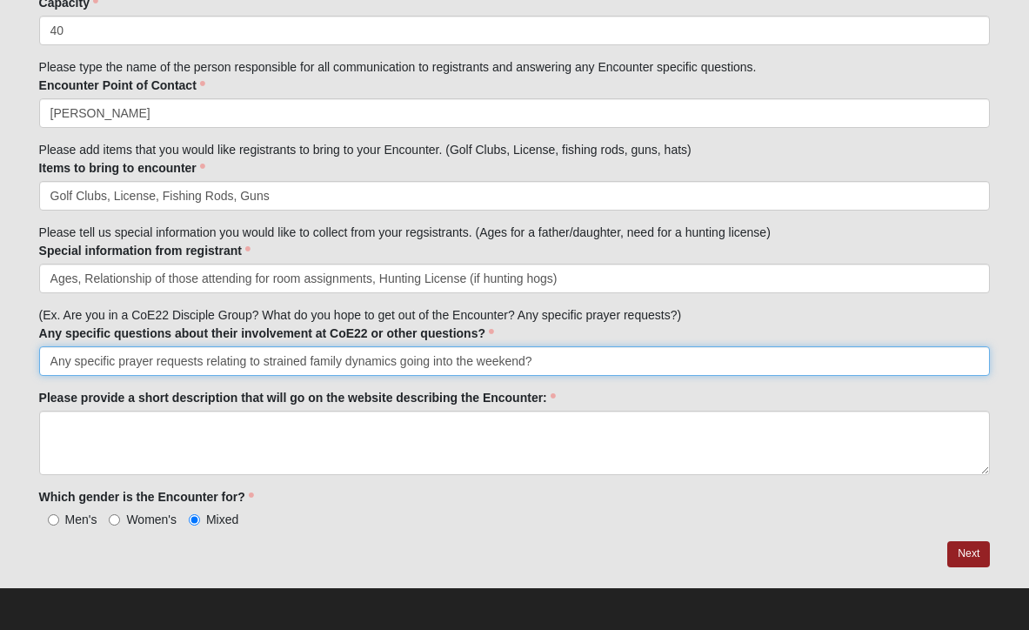
type input "Any specific prayer requests relating to strained family dynamics going into th…"
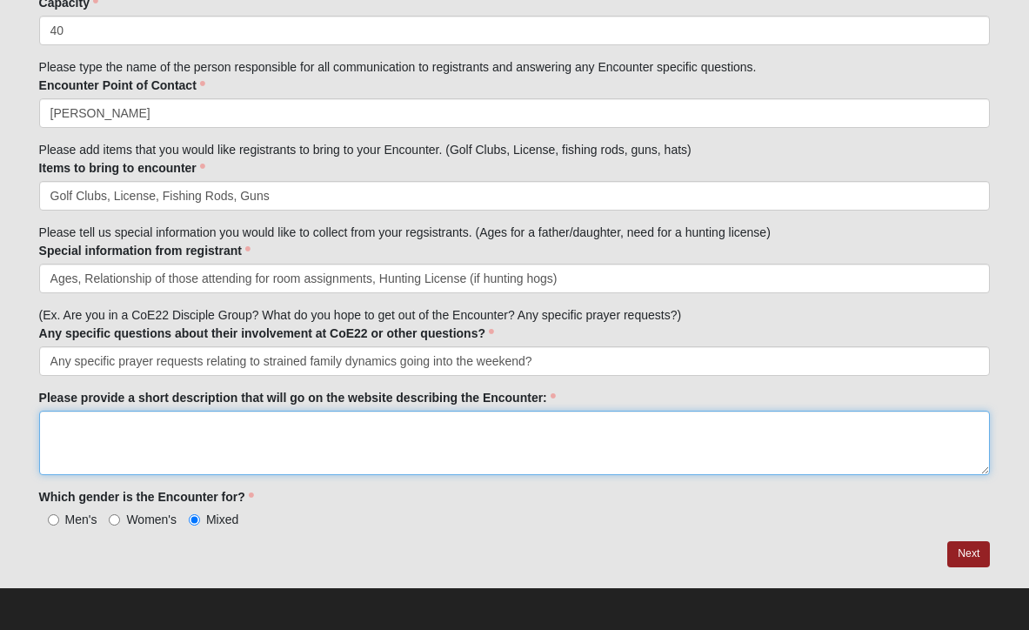
click at [84, 416] on textarea "Please provide a short description that will go on the website describing the E…" at bounding box center [514, 442] width 951 height 64
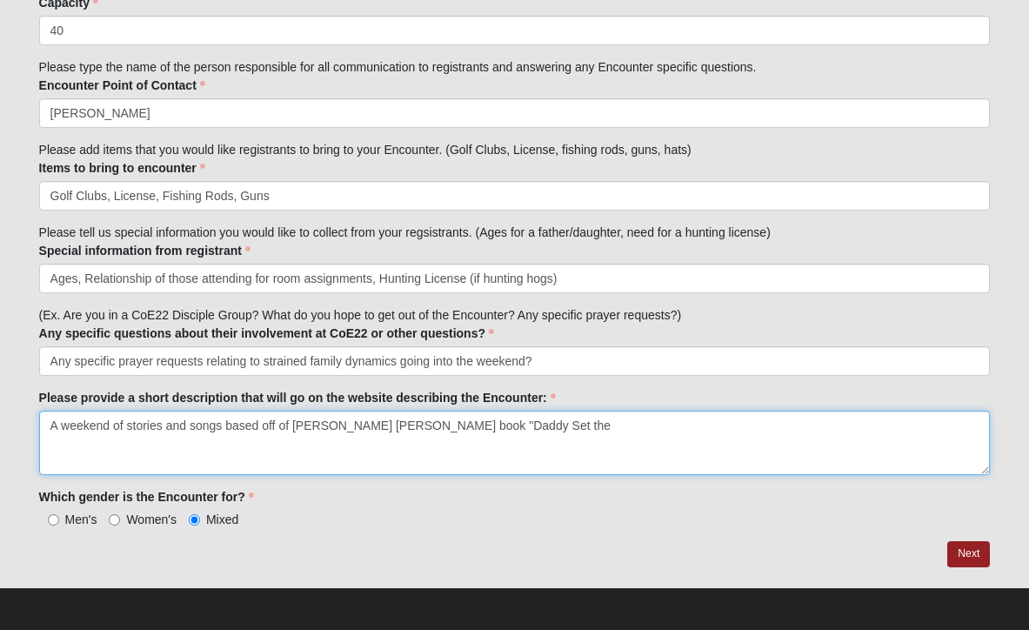
click at [224, 428] on textarea "A weekend of stories and songs based off of Michael Charles Olson's book "Daddy…" at bounding box center [514, 442] width 951 height 64
click at [855, 425] on textarea "A weekend of stories and songs geared toward forgiveness and generational recon…" at bounding box center [514, 442] width 951 height 64
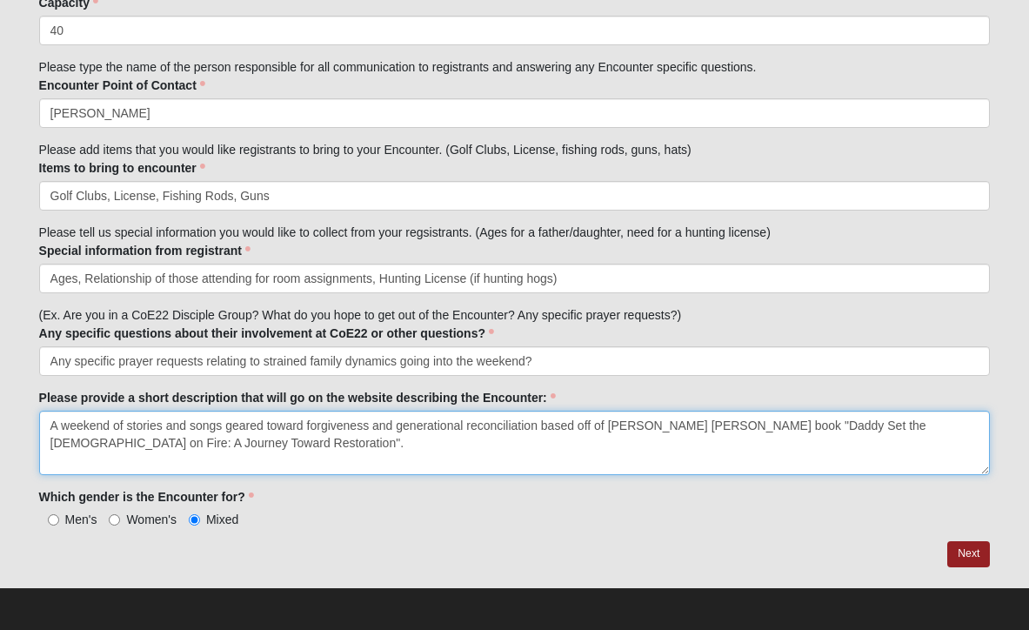
click at [307, 428] on textarea "A weekend of stories and songs geared toward forgiveness and generational recon…" at bounding box center [514, 442] width 951 height 64
click at [251, 444] on textarea "A weekend of stories and songs geared toward discovering forgiveness and genera…" at bounding box center [514, 442] width 951 height 64
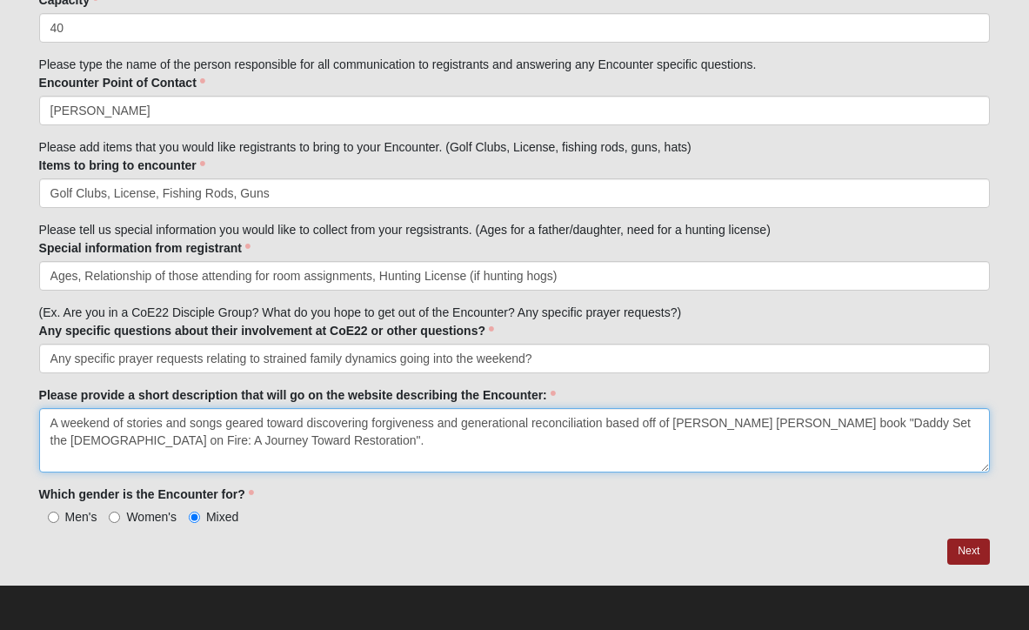
scroll to position [1000, 0]
click at [604, 423] on textarea "A weekend of stories and songs geared toward discovering forgiveness and genera…" at bounding box center [514, 441] width 951 height 64
type textarea "A weekend of stories and songs geared toward discovering forgiveness and genera…"
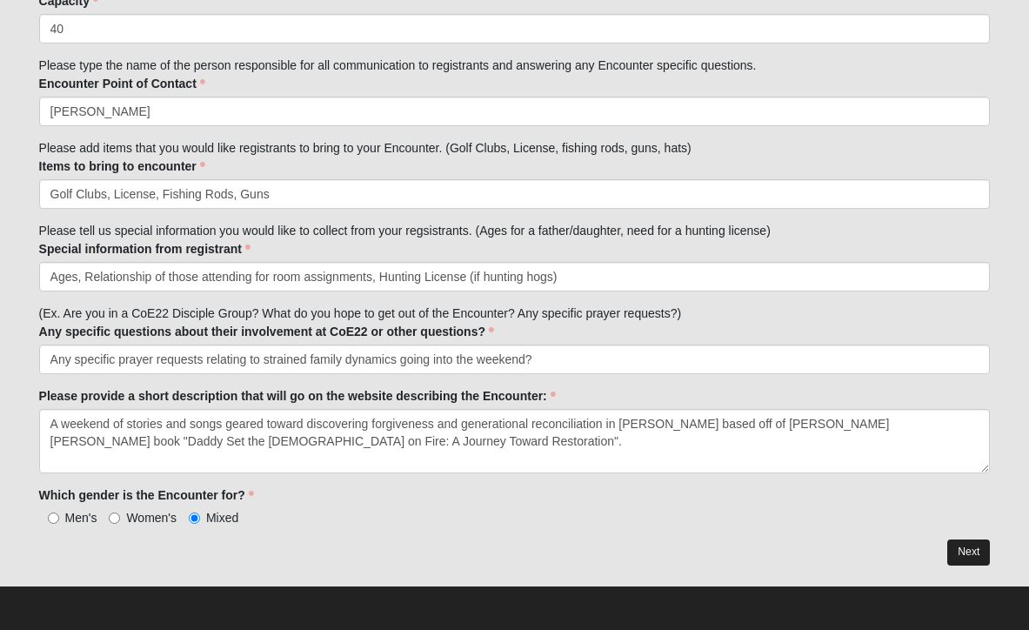
click at [965, 550] on link "Next" at bounding box center [968, 551] width 43 height 25
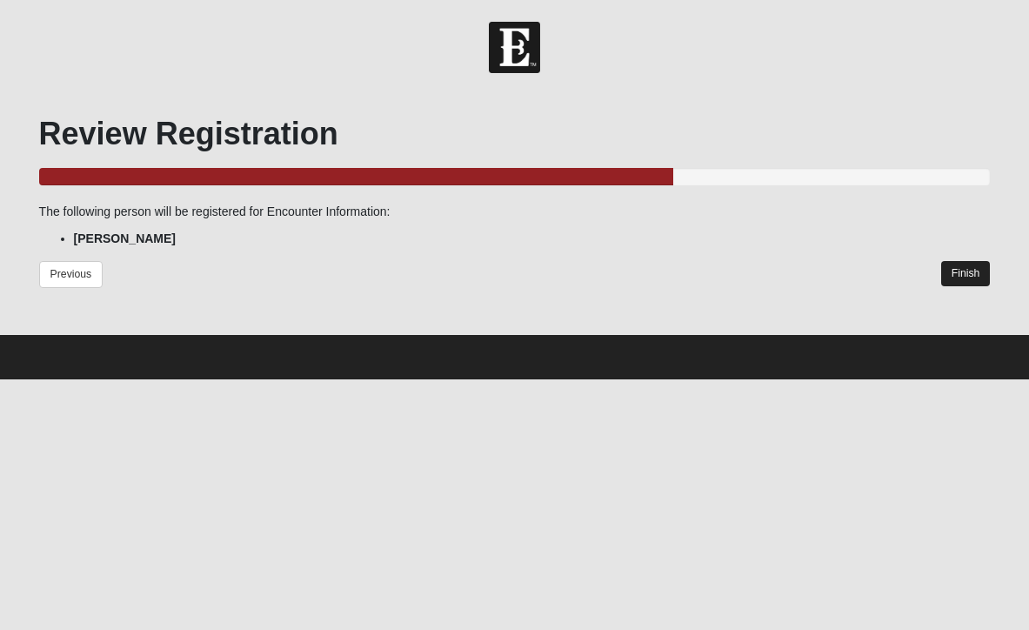
click at [965, 275] on link "Finish" at bounding box center [966, 273] width 50 height 25
